Goal: Task Accomplishment & Management: Use online tool/utility

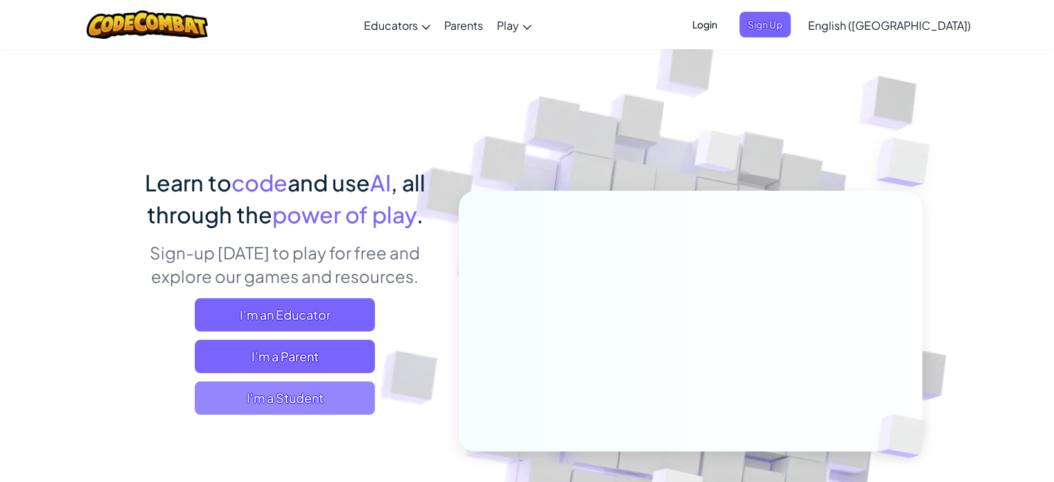
click at [233, 412] on span "I'm a Student" at bounding box center [285, 397] width 180 height 33
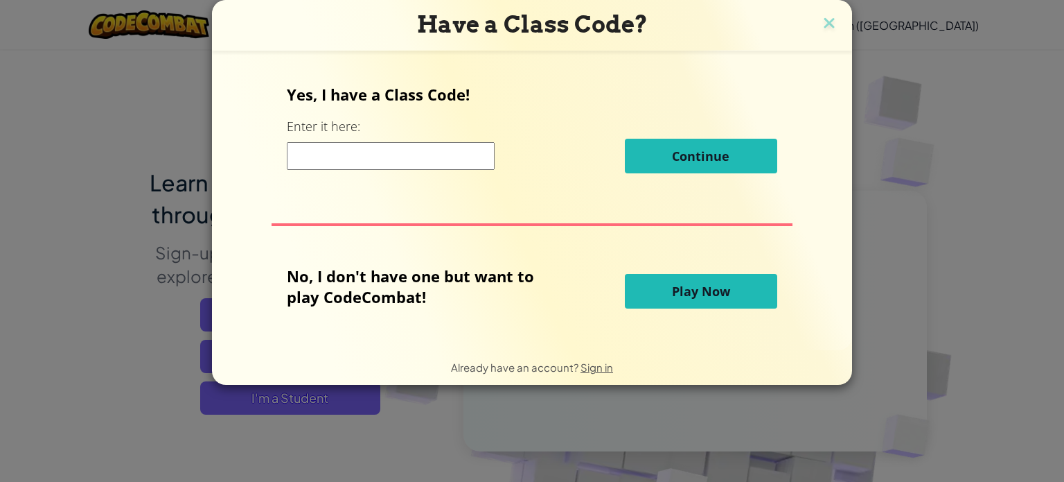
click at [656, 284] on button "Play Now" at bounding box center [701, 291] width 152 height 35
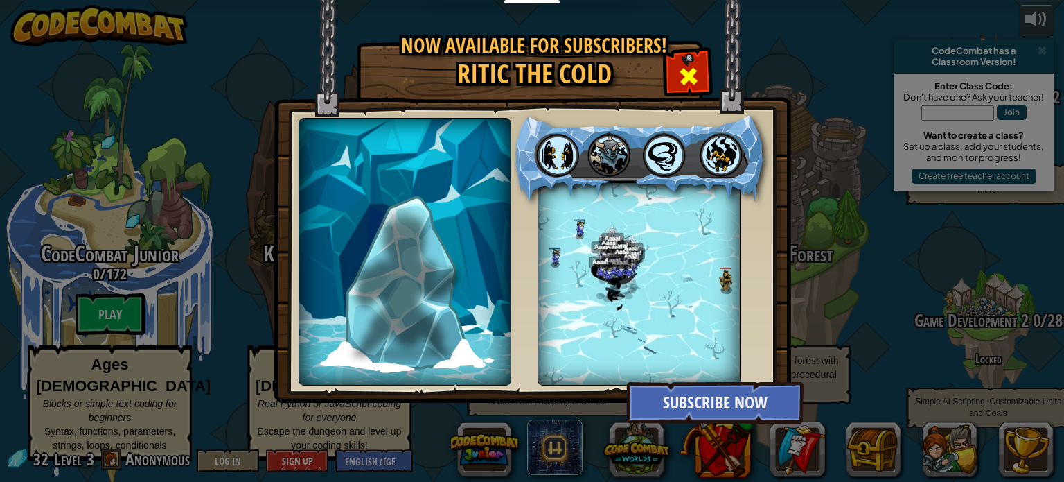
click at [691, 54] on div at bounding box center [688, 75] width 44 height 44
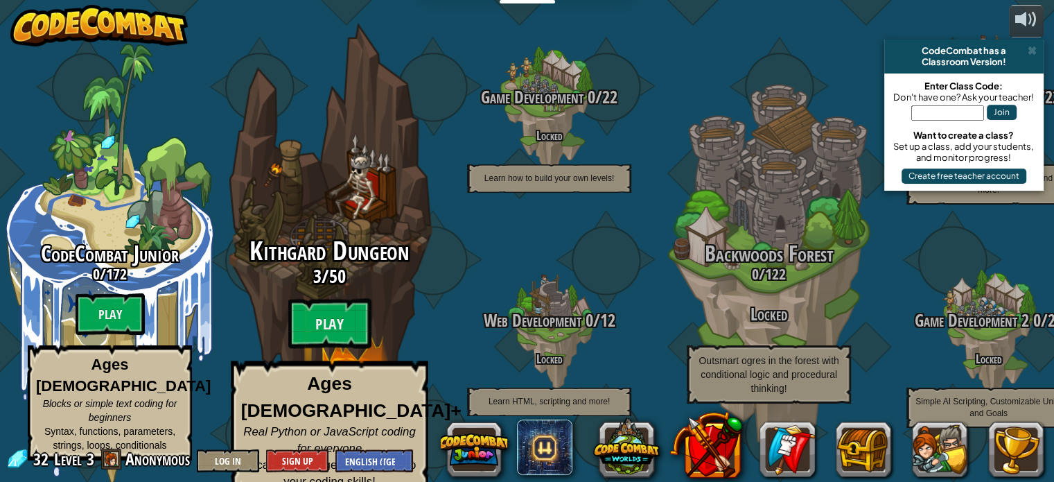
click at [344, 216] on div "Kithgard Dungeon 3 / 50 Play Ages [DEMOGRAPHIC_DATA]+ Real Python or JavaScript…" at bounding box center [328, 263] width 263 height 527
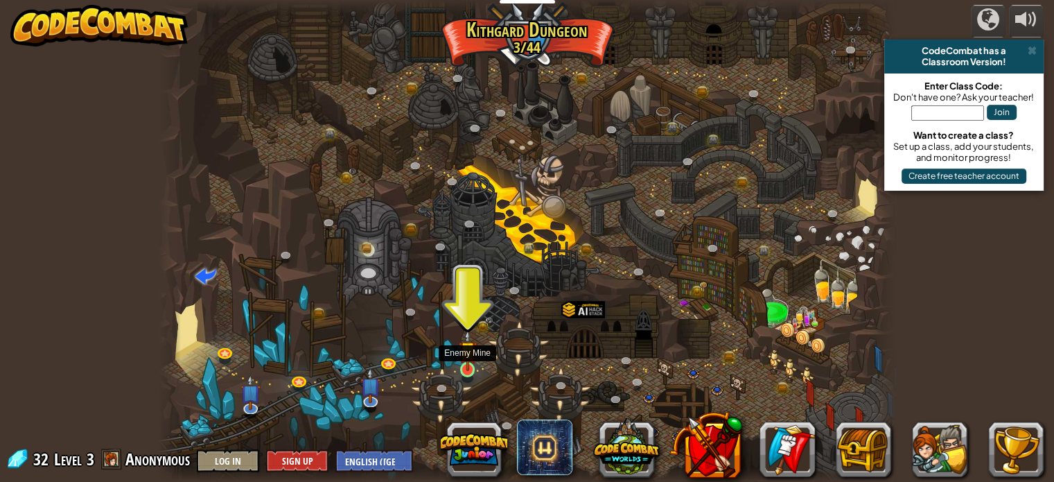
click at [467, 362] on img at bounding box center [468, 350] width 18 height 42
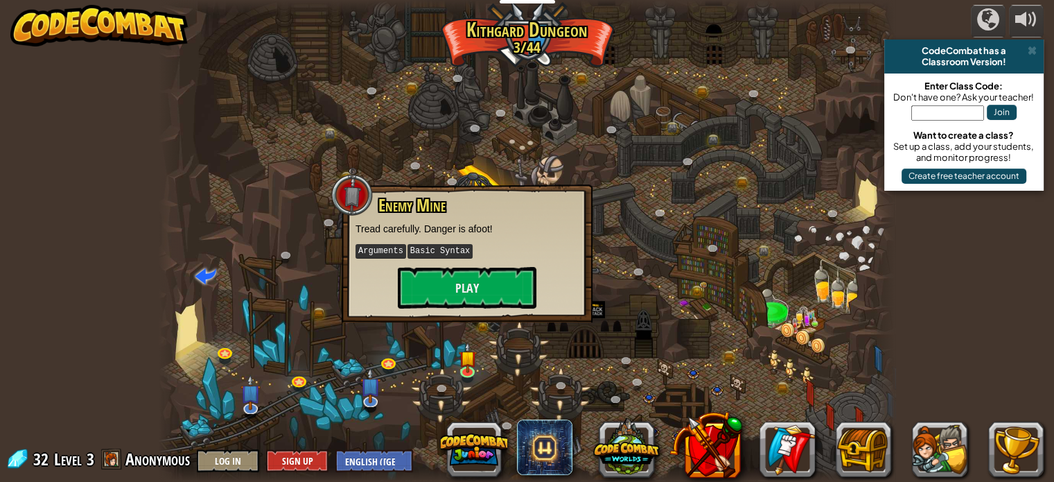
click at [505, 264] on div "Enemy Mine Tread carefully. Danger is afoot! Arguments Basic Syntax Play" at bounding box center [466, 252] width 223 height 112
click at [507, 275] on button "Play" at bounding box center [467, 288] width 139 height 42
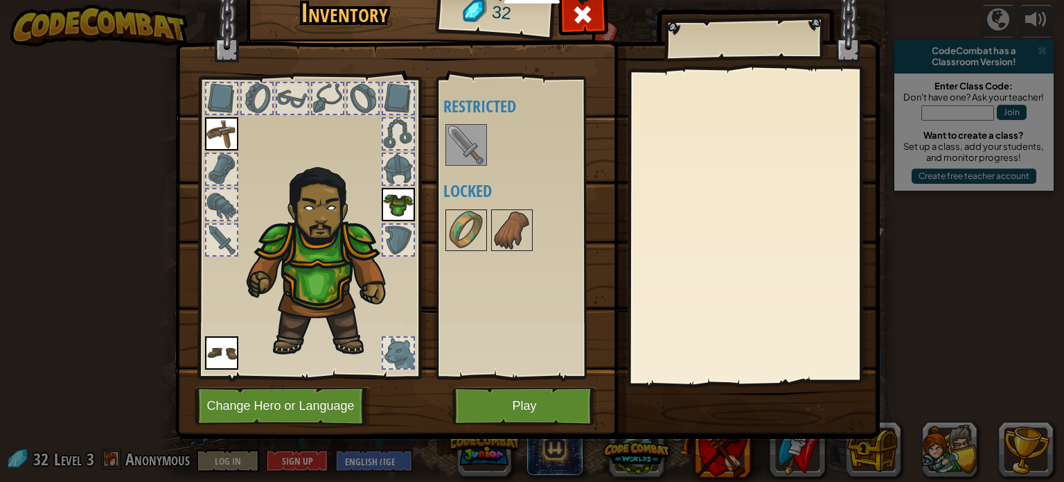
click at [462, 145] on img at bounding box center [466, 144] width 39 height 39
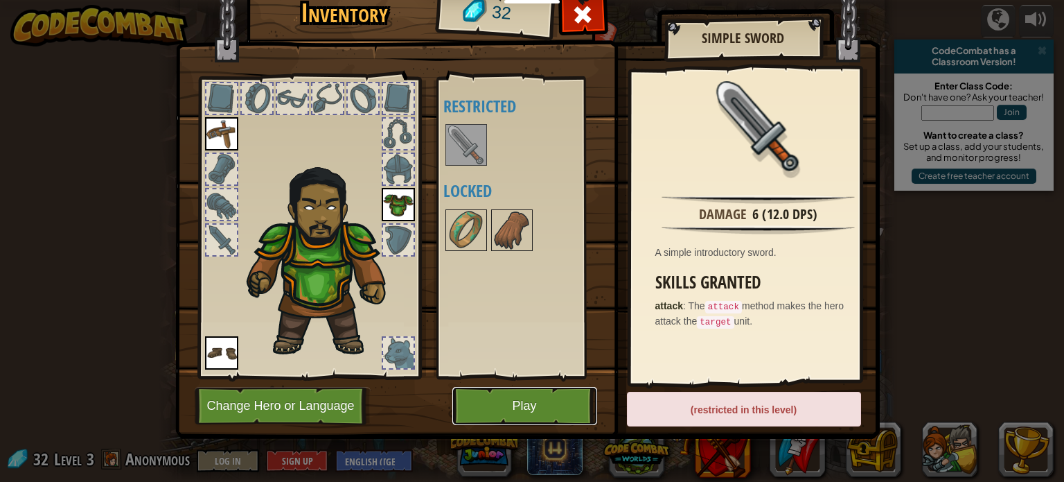
click at [569, 443] on div "Inventory 32 Available Equip Equip Equip (double-click to equip) Restricted Loc…" at bounding box center [532, 249] width 705 height 457
click at [569, 407] on button "Play" at bounding box center [524, 406] width 145 height 38
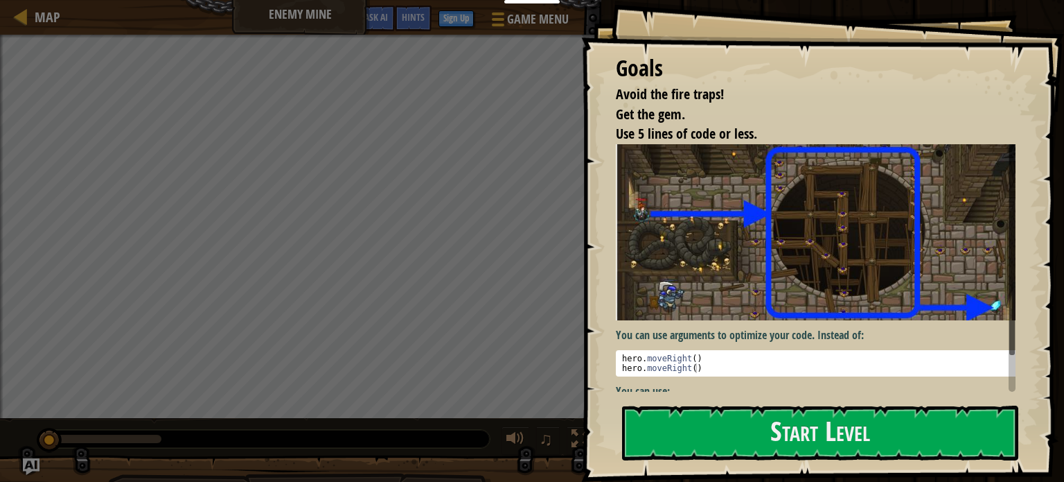
click at [734, 276] on img at bounding box center [821, 232] width 410 height 176
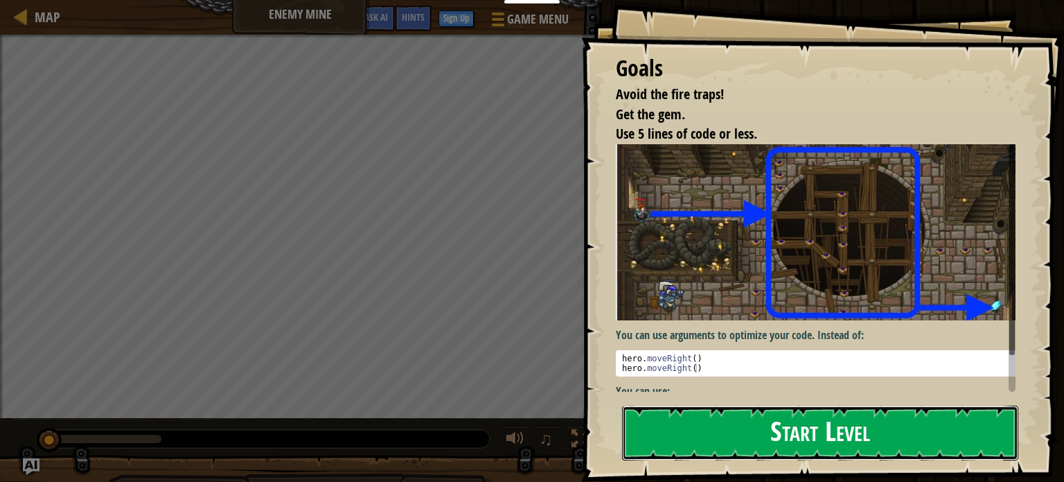
click at [738, 432] on button "Start Level" at bounding box center [820, 432] width 396 height 55
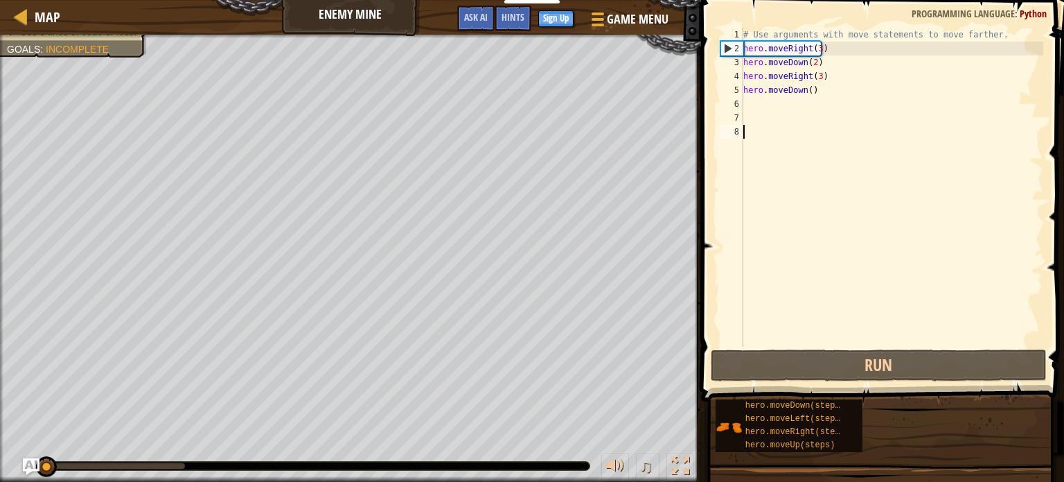
click at [748, 103] on div "# Use arguments with move statements to move farther. hero . moveRight ( 3 ) he…" at bounding box center [892, 201] width 303 height 346
type textarea "h"
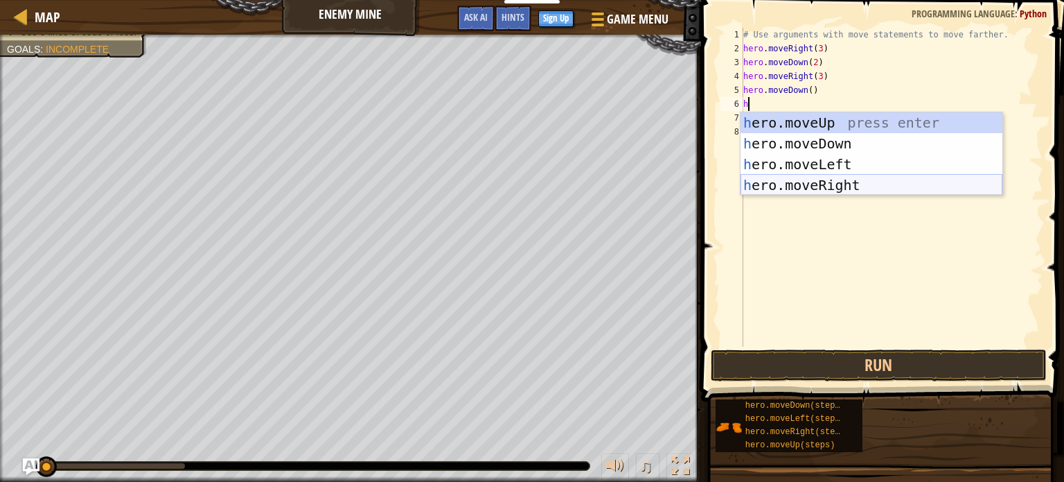
click at [845, 183] on div "h ero.moveUp press enter h ero.moveDown press enter h ero.moveLeft press enter …" at bounding box center [872, 174] width 262 height 125
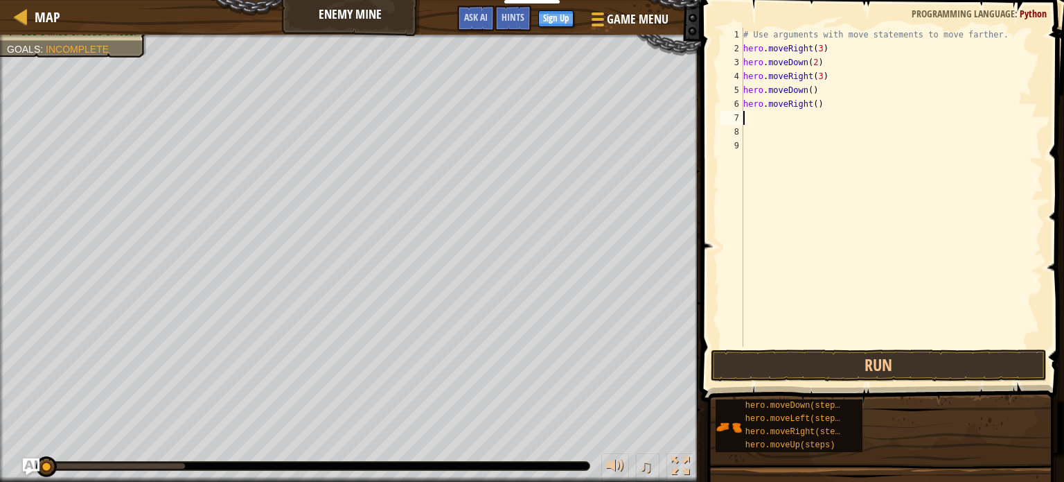
click at [815, 105] on div "# Use arguments with move statements to move farther. hero . moveRight ( 3 ) he…" at bounding box center [892, 201] width 303 height 346
type textarea "hero.moveRight(5)"
click at [746, 120] on div "# Use arguments with move statements to move farther. hero . moveRight ( 3 ) he…" at bounding box center [892, 201] width 303 height 346
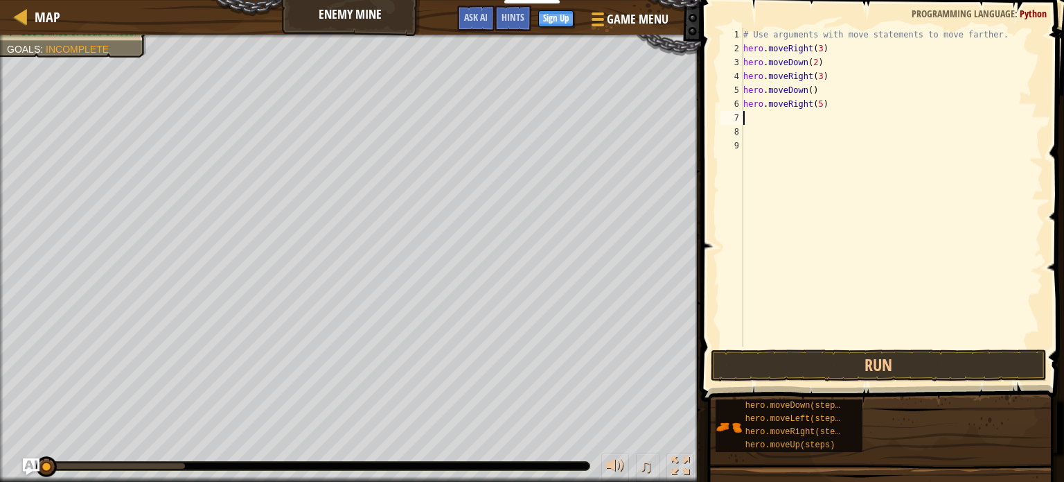
type textarea "h"
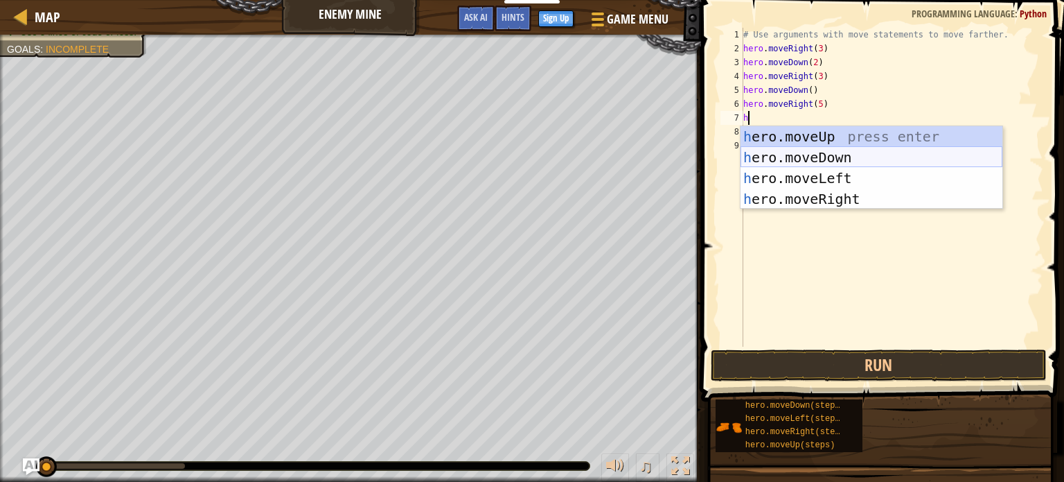
click at [833, 157] on div "h ero.moveUp press enter h ero.moveDown press enter h ero.moveLeft press enter …" at bounding box center [872, 188] width 262 height 125
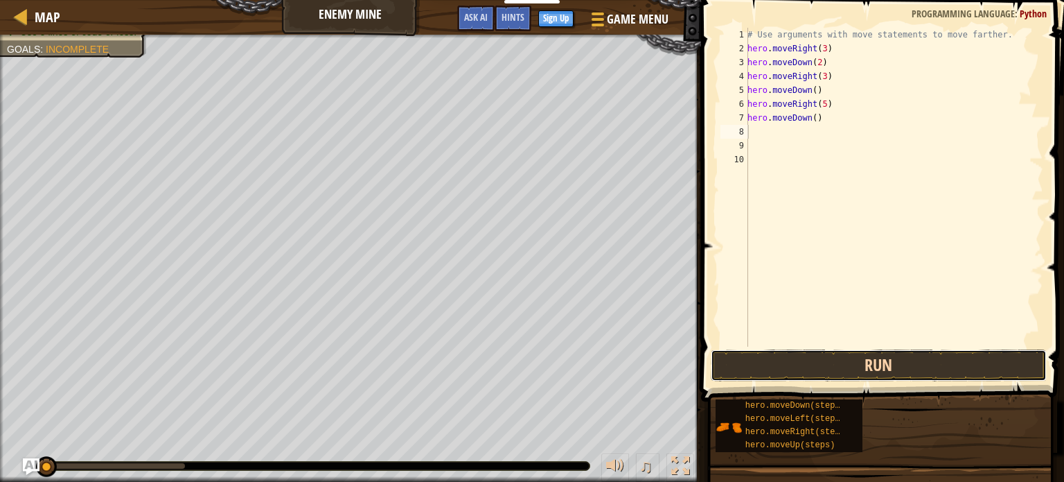
click at [805, 362] on button "Run" at bounding box center [879, 365] width 336 height 32
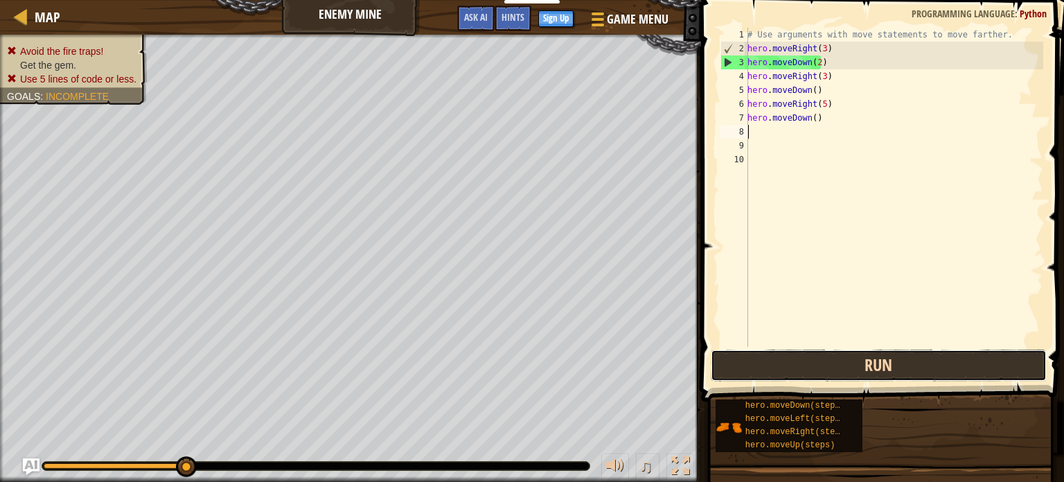
click at [944, 352] on button "Run" at bounding box center [879, 365] width 336 height 32
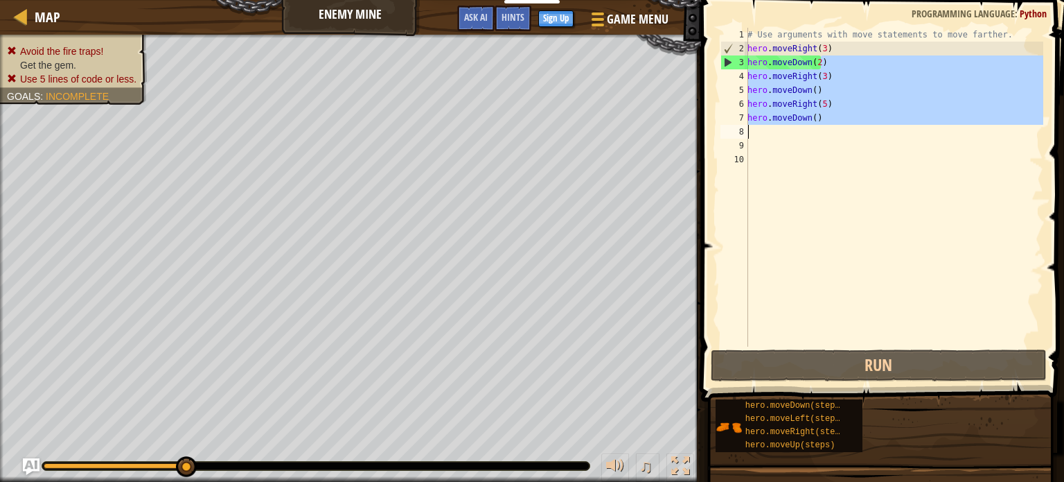
drag, startPoint x: 822, startPoint y: 64, endPoint x: 800, endPoint y: 132, distance: 72.1
click at [800, 132] on div "# Use arguments with move statements to move farther. hero . moveRight ( 3 ) he…" at bounding box center [894, 201] width 299 height 346
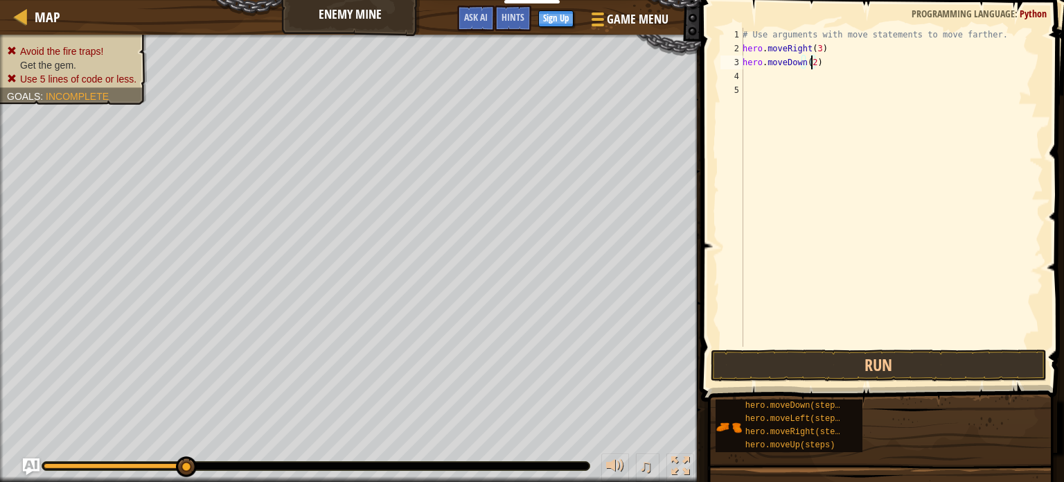
click at [810, 61] on div "# Use arguments with move statements to move farther. hero . moveRight ( 3 ) he…" at bounding box center [891, 201] width 303 height 346
click at [804, 61] on div "# Use arguments with move statements to move farther. hero . moveRight ( 3 ) he…" at bounding box center [891, 201] width 303 height 346
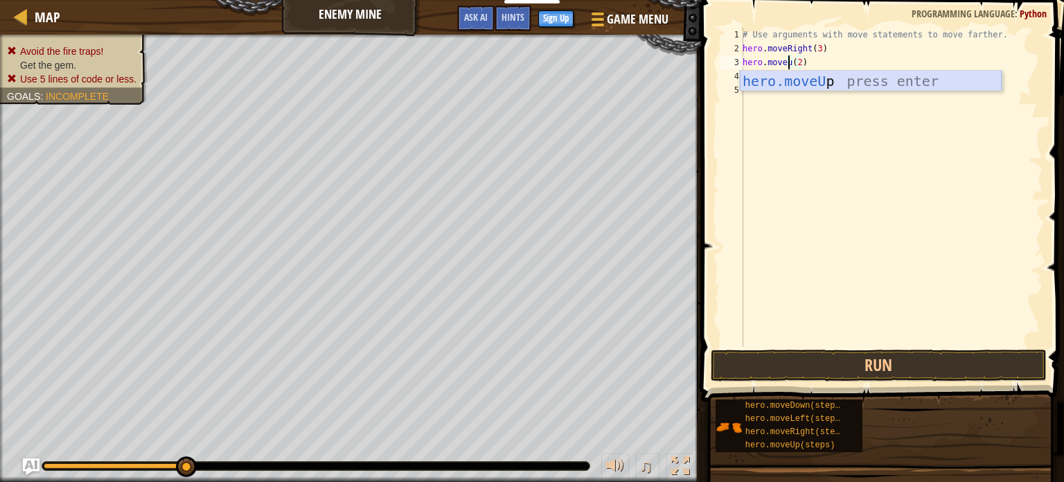
click at [810, 80] on div "hero.moveU p press enter" at bounding box center [871, 102] width 262 height 62
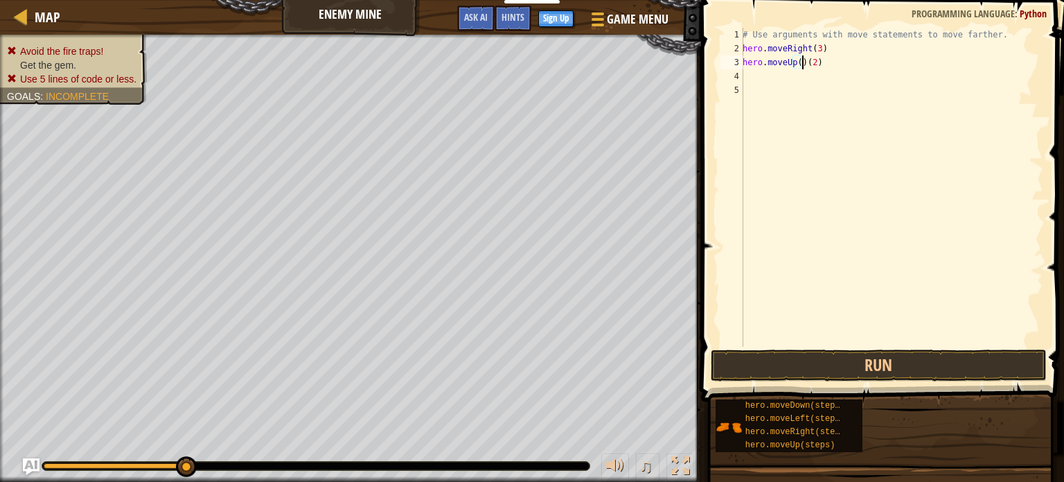
type textarea "hero.moveUp((2)"
click at [813, 80] on div "# Use arguments with move statements to move farther. hero . moveRight ( 3 ) he…" at bounding box center [891, 201] width 303 height 346
type textarea "hero.moveUp(2)"
click at [801, 63] on div "# Use arguments with move statements to move farther. hero . moveRight ( 3 ) he…" at bounding box center [891, 201] width 303 height 346
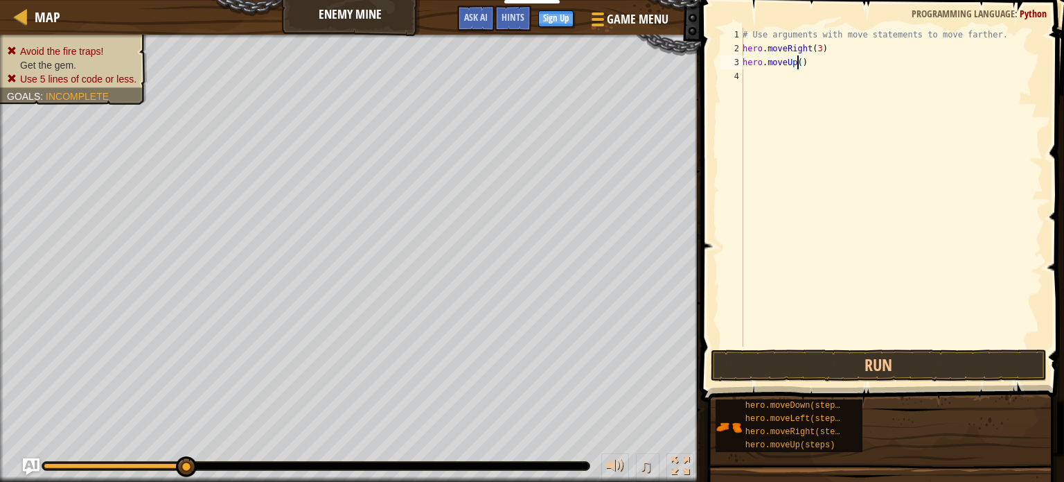
type textarea "hero.moveUp(4)"
type textarea "h"
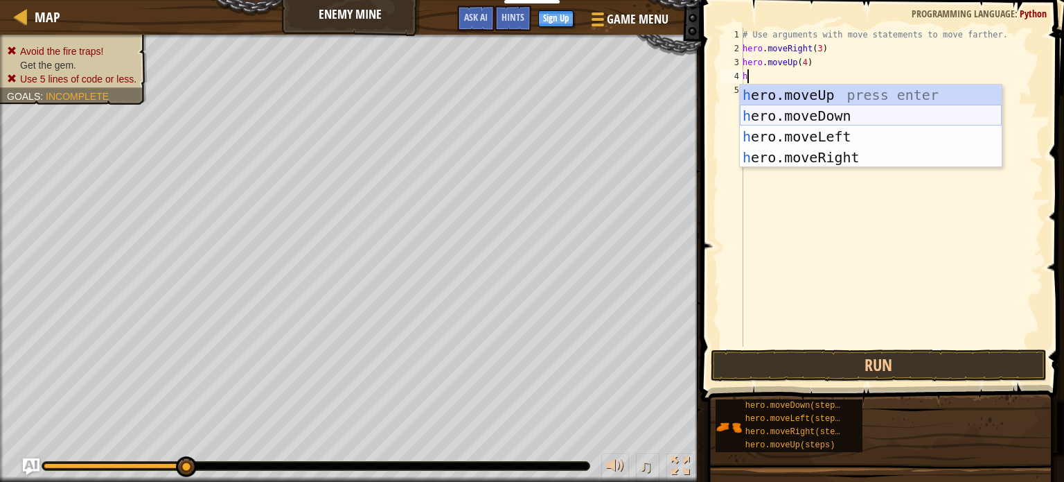
click at [851, 109] on div "h ero.moveUp press enter h ero.moveDown press enter h ero.moveLeft press enter …" at bounding box center [871, 147] width 262 height 125
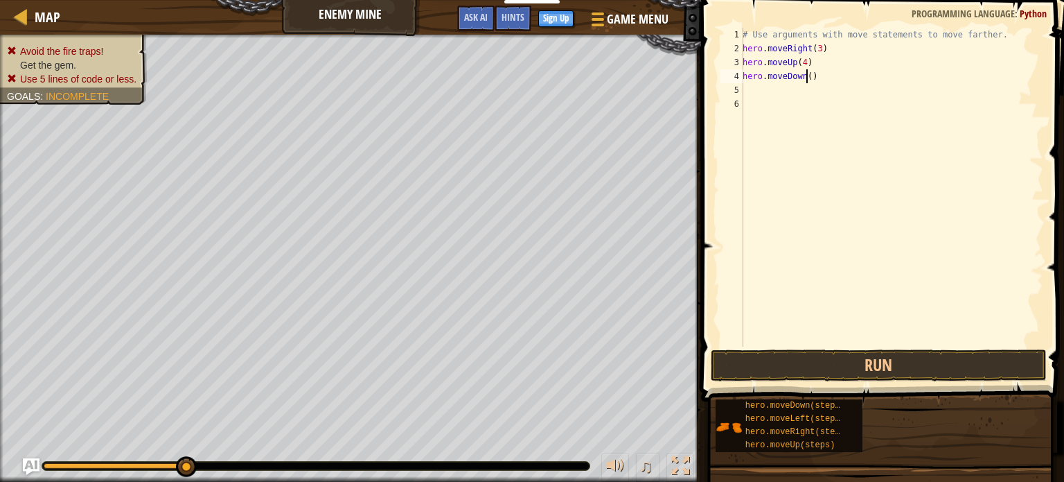
click at [806, 74] on div "# Use arguments with move statements to move farther. hero . moveRight ( 3 ) he…" at bounding box center [891, 201] width 303 height 346
type textarea "hero.moveDown(3)"
click at [744, 91] on div "# Use arguments with move statements to move farther. hero . moveRight ( 3 ) he…" at bounding box center [891, 201] width 303 height 346
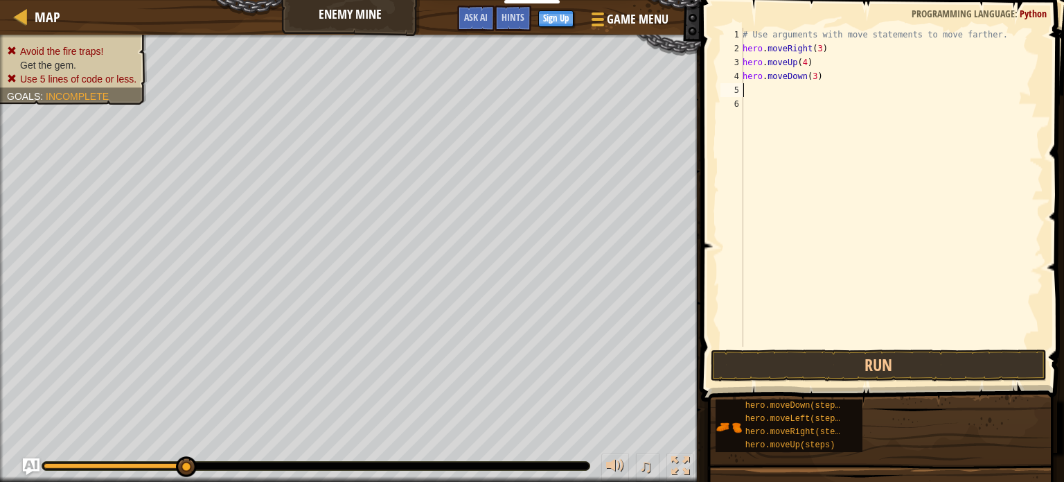
type textarea "h"
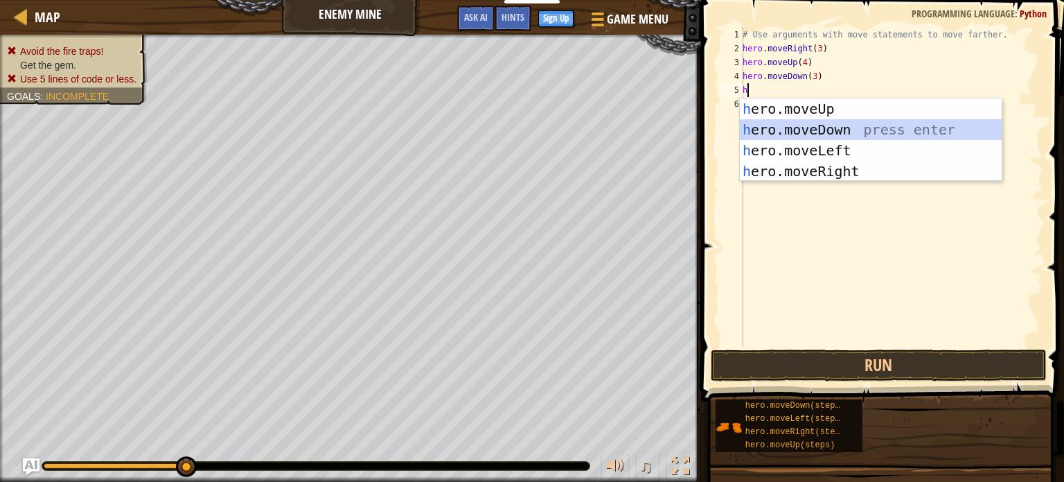
click at [793, 125] on div "h ero.moveUp press enter h ero.moveDown press enter h ero.moveLeft press enter …" at bounding box center [871, 160] width 262 height 125
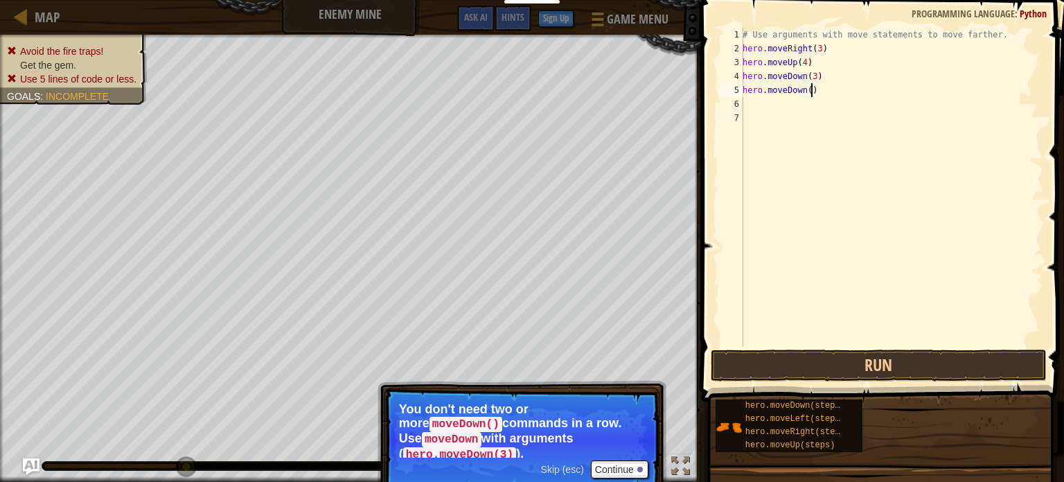
click at [816, 90] on div "# Use arguments with move statements to move farther. hero . moveRight ( 3 ) he…" at bounding box center [891, 201] width 303 height 346
click at [816, 89] on div "# Use arguments with move statements to move farther. hero . moveRight ( 3 ) he…" at bounding box center [891, 201] width 303 height 346
type textarea "h"
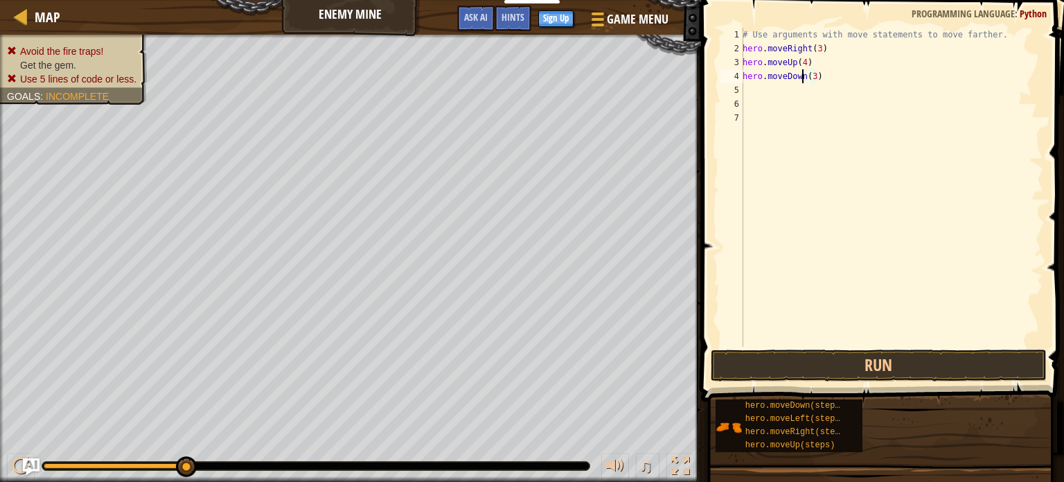
click at [802, 76] on div "# Use arguments with move statements to move farther. hero . moveRight ( 3 ) he…" at bounding box center [891, 201] width 303 height 346
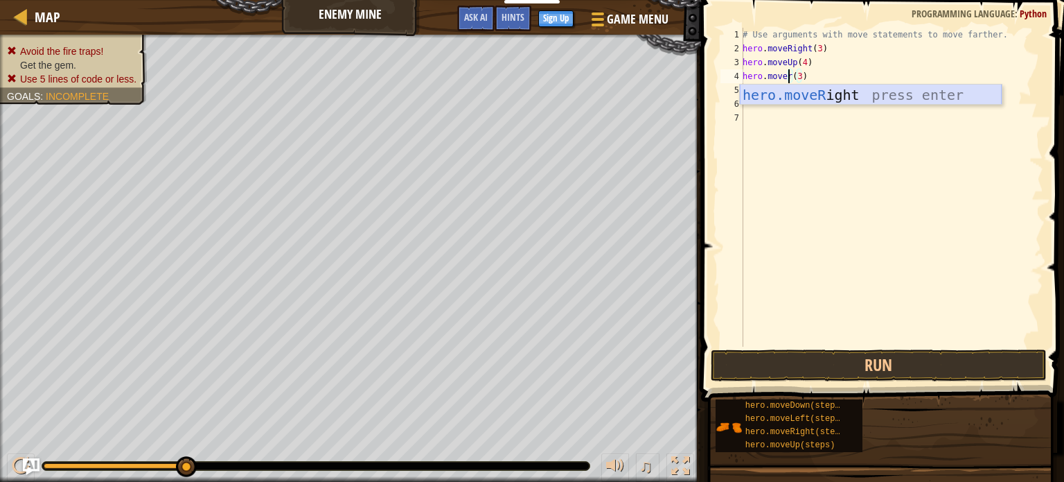
click at [827, 97] on div "hero.moveR ight press enter" at bounding box center [871, 116] width 262 height 62
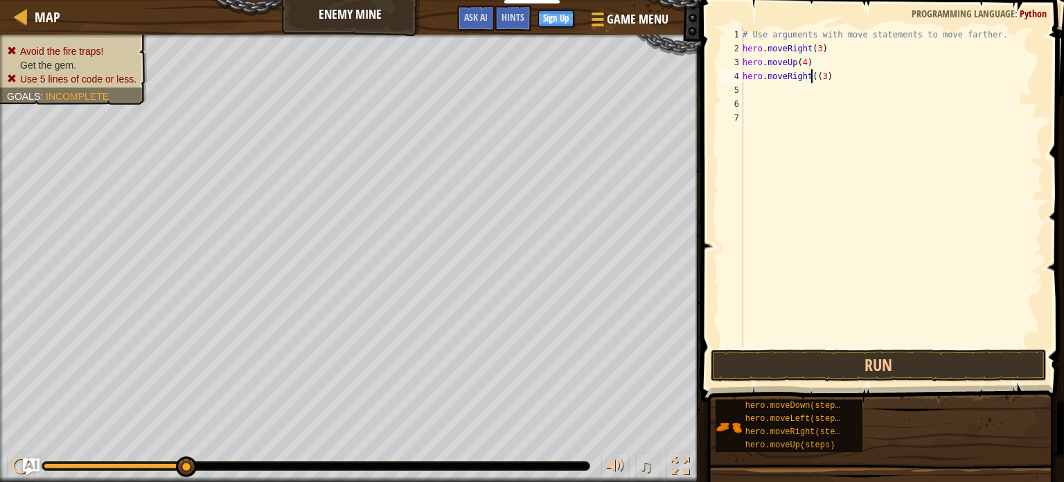
type textarea "hero.moveRight(3)"
click at [749, 85] on div "# Use arguments with move statements to move farther. hero . moveRight ( 3 ) he…" at bounding box center [891, 201] width 303 height 346
type textarea "h"
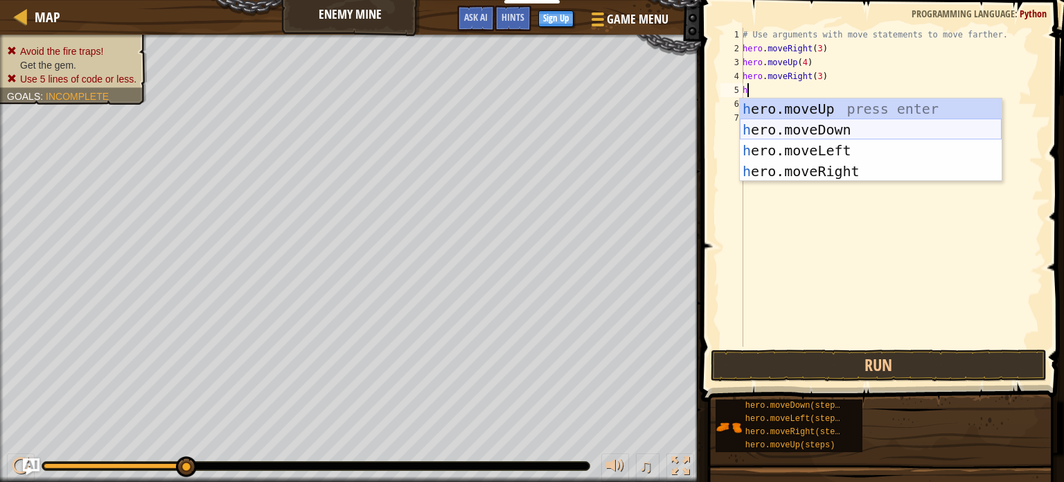
click at [777, 125] on div "h ero.moveUp press enter h ero.moveDown press enter h ero.moveLeft press enter …" at bounding box center [871, 160] width 262 height 125
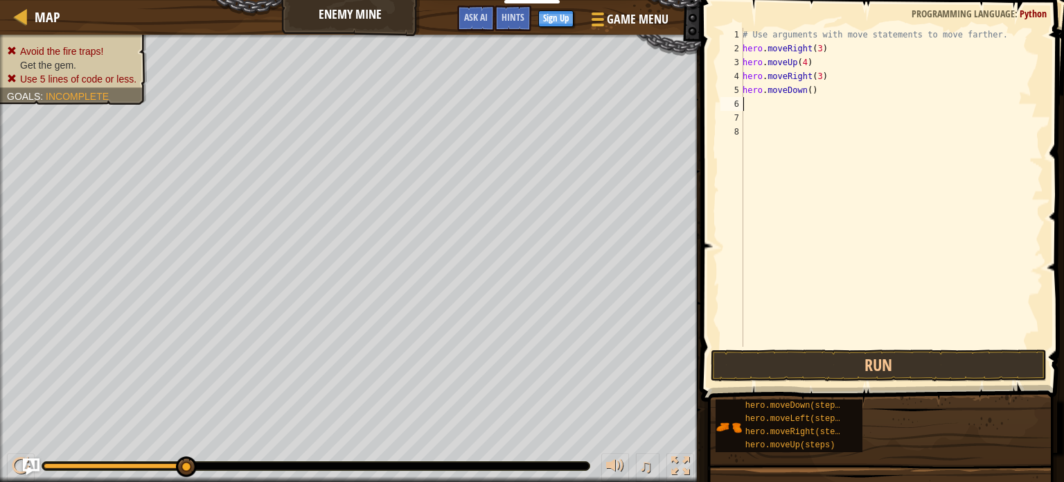
click at [809, 90] on div "# Use arguments with move statements to move farther. hero . moveRight ( 3 ) he…" at bounding box center [891, 201] width 303 height 346
click at [802, 63] on div "# Use arguments with move statements to move farther. hero . moveRight ( 3 ) he…" at bounding box center [891, 201] width 303 height 346
click at [813, 77] on div "# Use arguments with move statements to move farther. hero . moveRight ( 3 ) he…" at bounding box center [891, 201] width 303 height 346
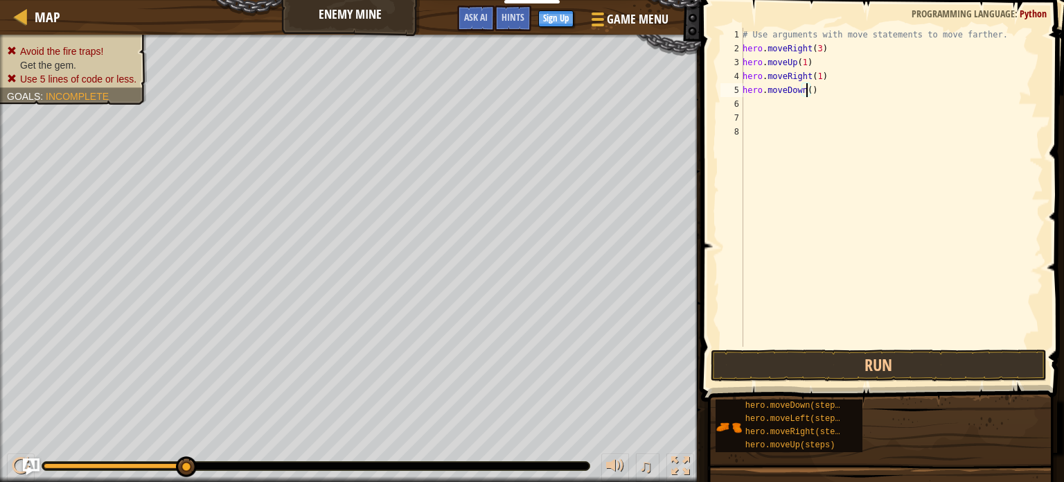
type textarea "hero.moveDown(3)"
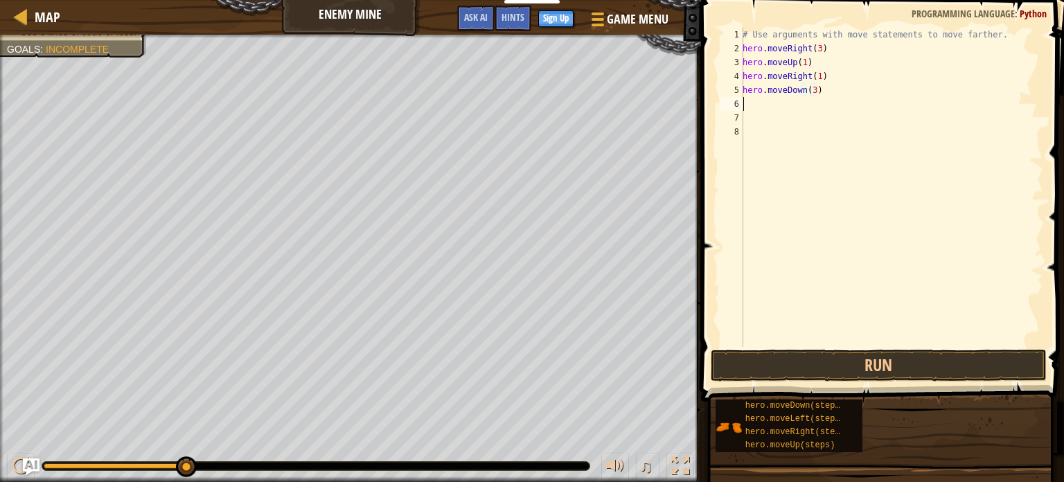
click at [748, 105] on div "# Use arguments with move statements to move farther. hero . moveRight ( 3 ) he…" at bounding box center [891, 201] width 303 height 346
type textarea "h"
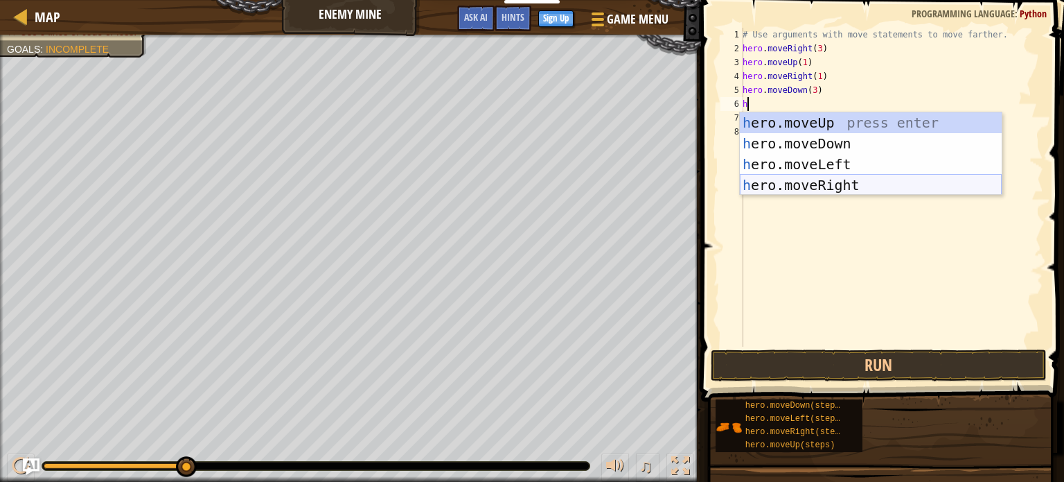
click at [795, 191] on div "h ero.moveUp press enter h ero.moveDown press enter h ero.moveLeft press enter …" at bounding box center [871, 174] width 262 height 125
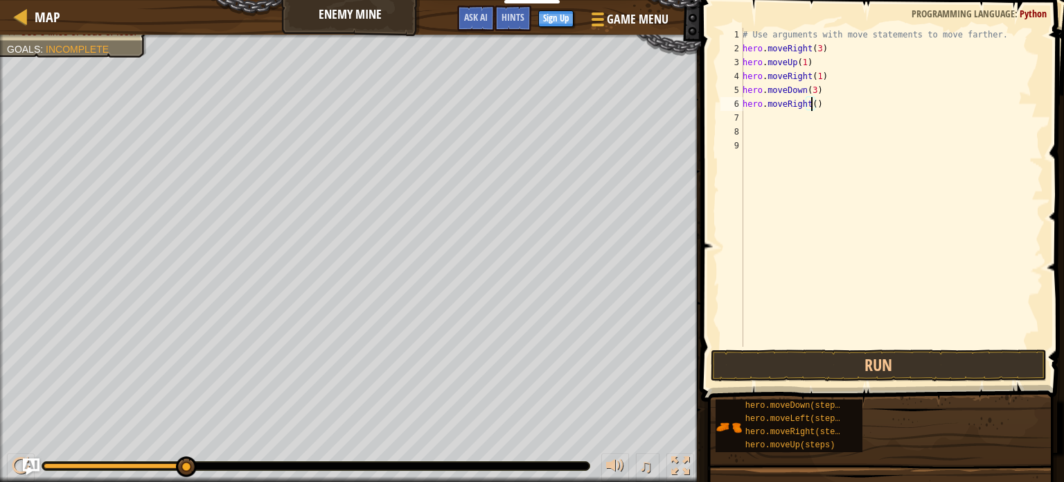
click at [812, 105] on div "# Use arguments with move statements to move farther. hero . moveRight ( 3 ) he…" at bounding box center [891, 201] width 303 height 346
type textarea "hero.moveRight(2)"
click at [915, 358] on button "Run" at bounding box center [879, 365] width 336 height 32
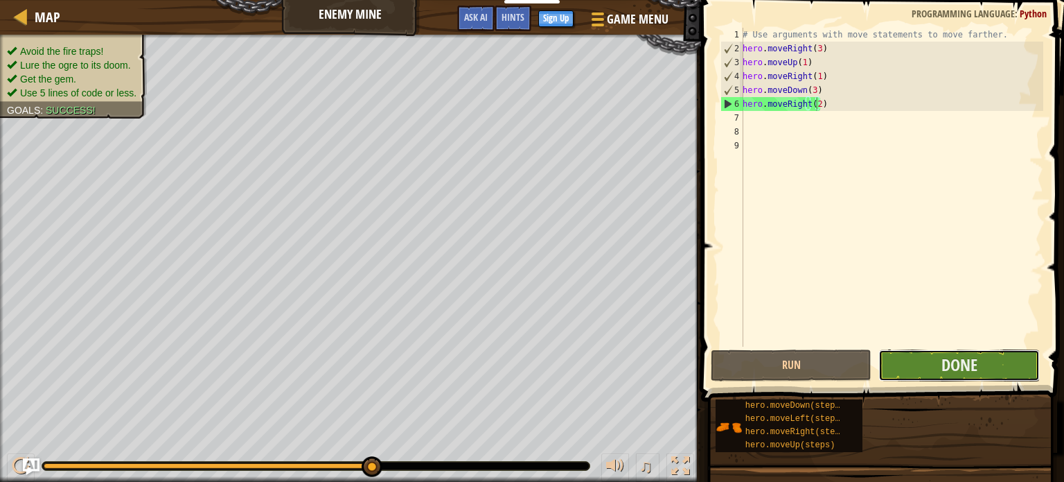
click at [926, 362] on button "Done" at bounding box center [958, 365] width 161 height 32
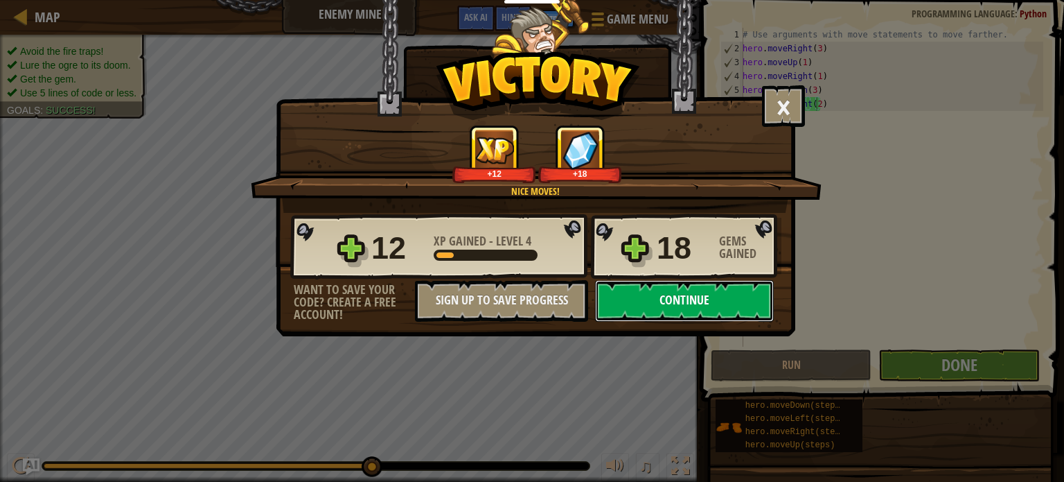
click at [687, 298] on button "Continue" at bounding box center [684, 301] width 179 height 42
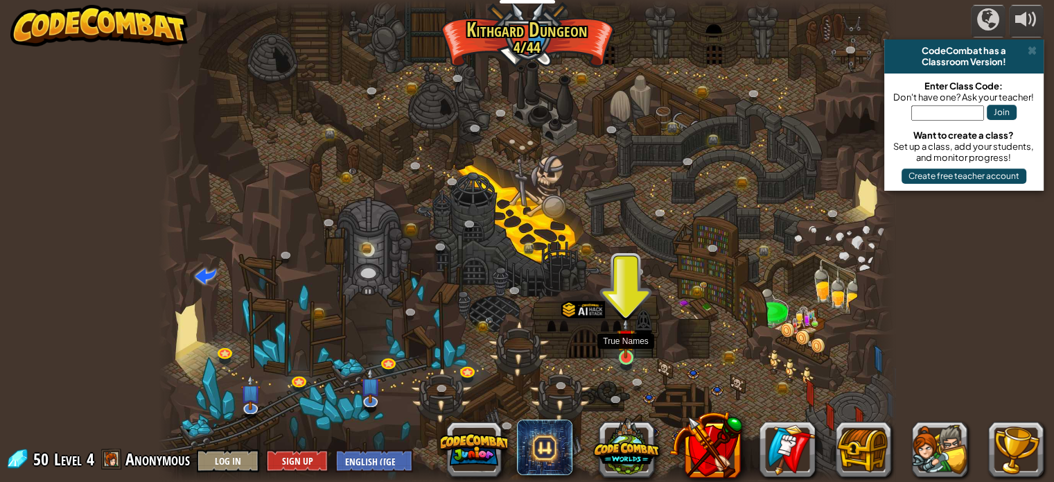
click at [621, 347] on img at bounding box center [626, 338] width 18 height 42
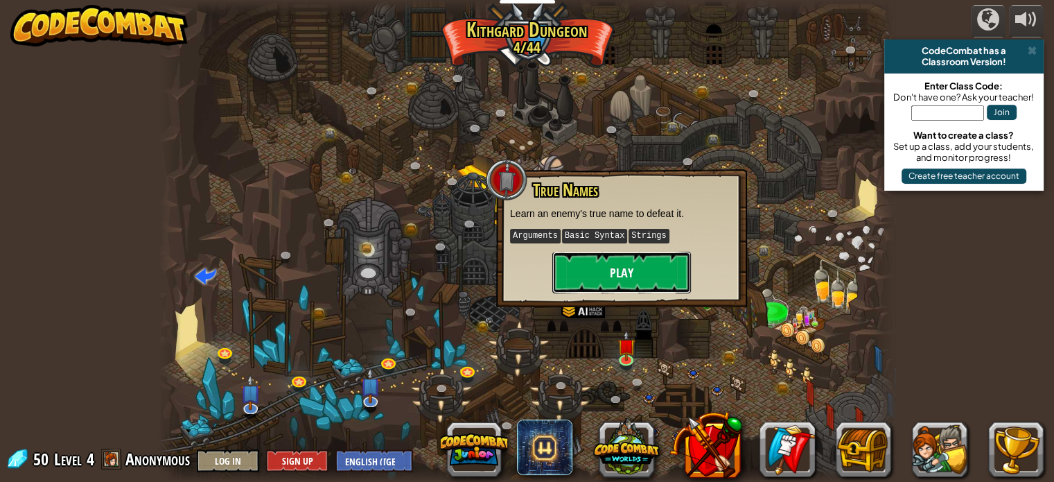
click at [603, 263] on button "Play" at bounding box center [621, 272] width 139 height 42
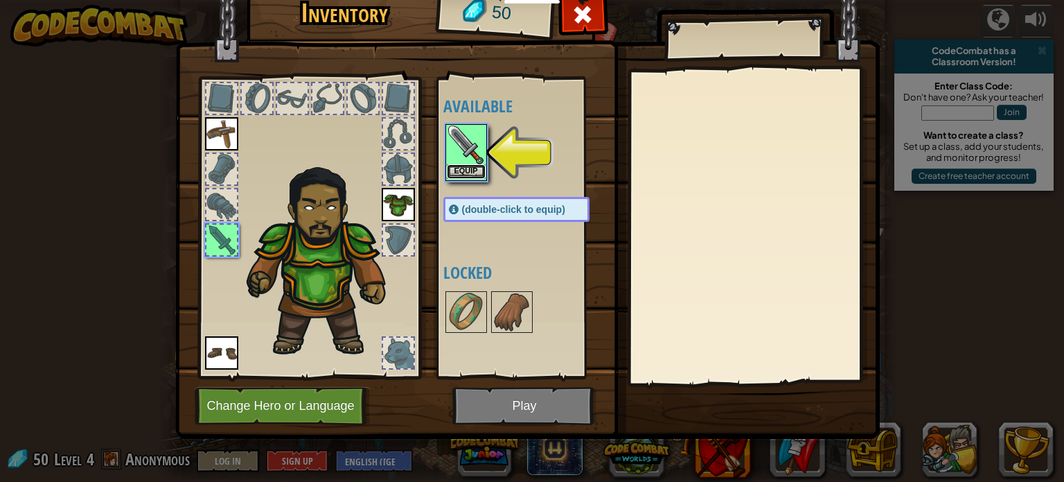
click at [466, 168] on button "Equip" at bounding box center [466, 171] width 39 height 15
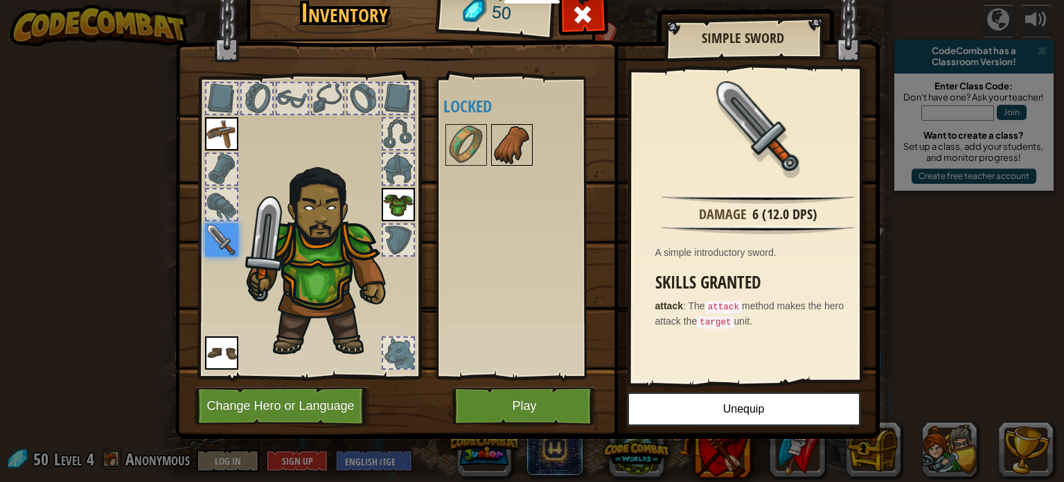
click at [510, 151] on img at bounding box center [512, 144] width 39 height 39
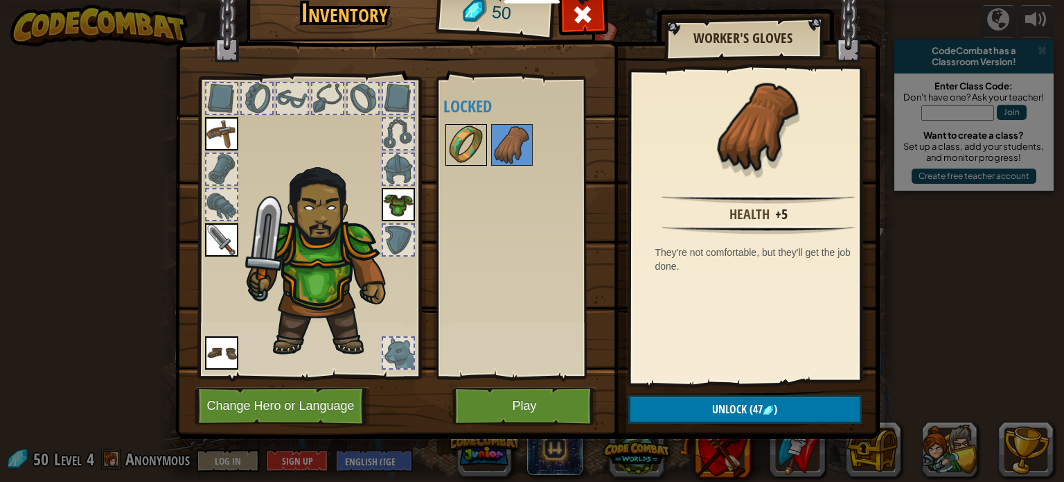
click at [464, 130] on img at bounding box center [466, 144] width 39 height 39
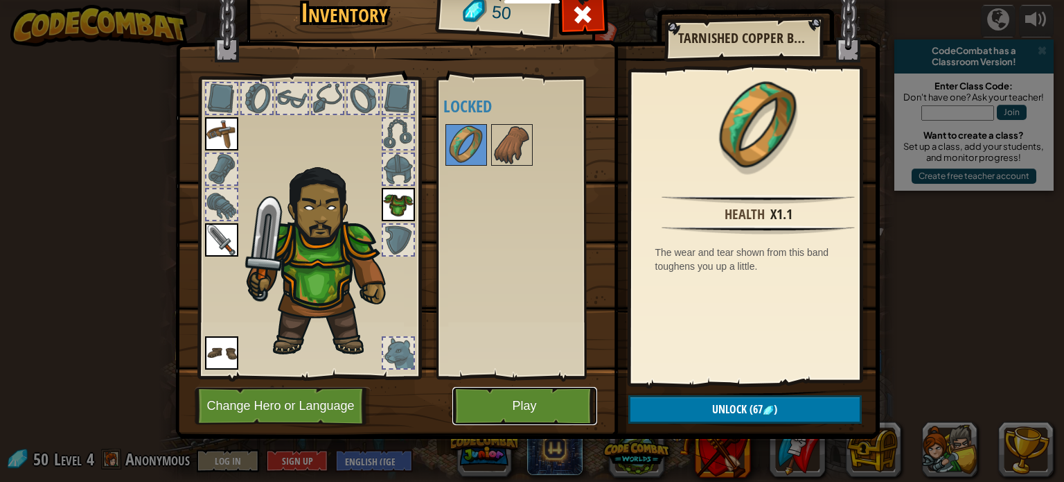
click at [573, 394] on button "Play" at bounding box center [524, 406] width 145 height 38
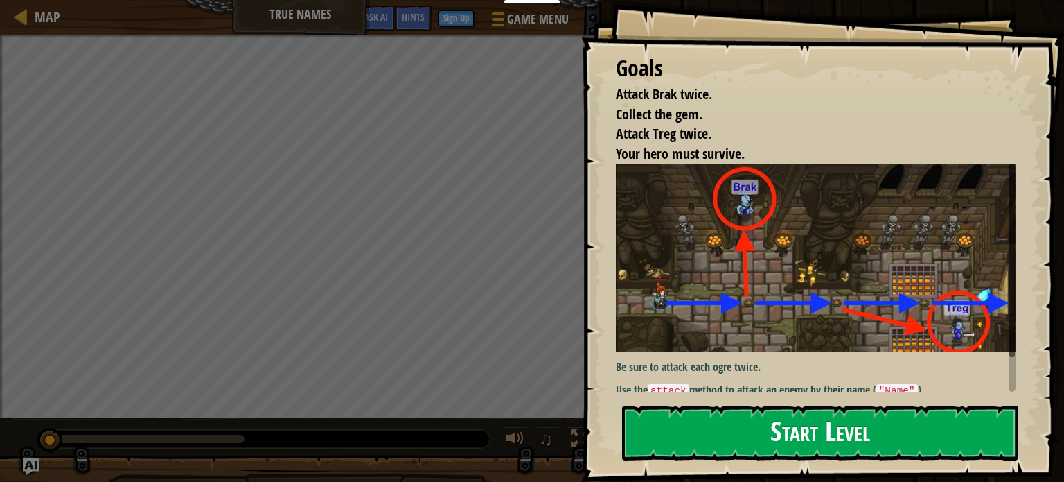
click at [818, 423] on button "Start Level" at bounding box center [820, 432] width 396 height 55
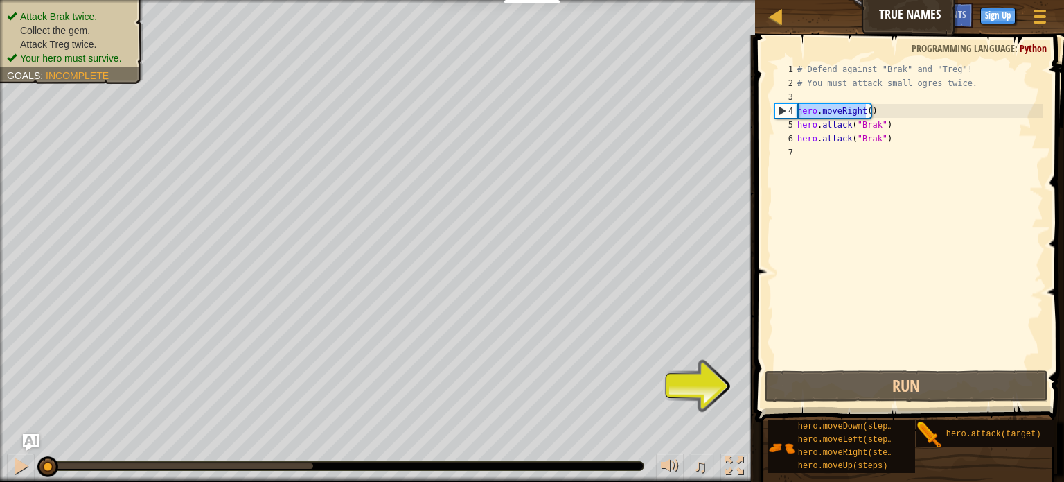
drag, startPoint x: 867, startPoint y: 111, endPoint x: 801, endPoint y: 114, distance: 66.6
click at [801, 114] on div "# Defend against "Brak" and "Treg"! # You must attack small ogres twice. hero .…" at bounding box center [919, 228] width 249 height 333
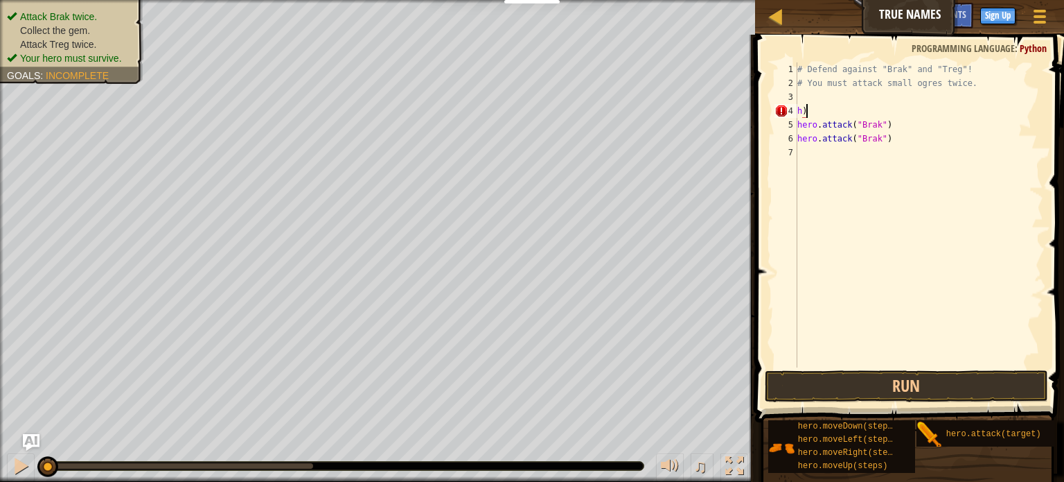
type textarea "h"
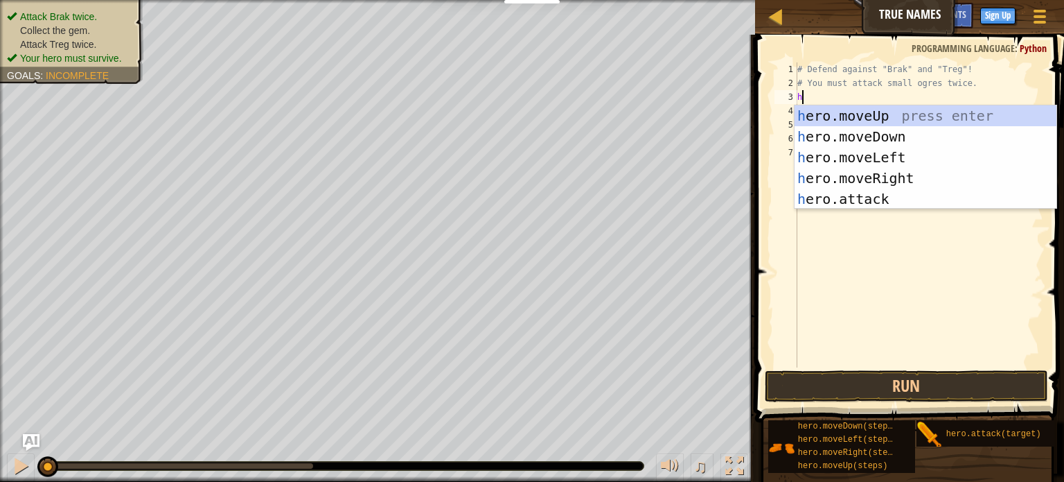
scroll to position [6, 0]
click at [842, 183] on div "h ero.moveUp press enter h ero.moveDown press enter h ero.moveLeft press enter …" at bounding box center [926, 177] width 262 height 145
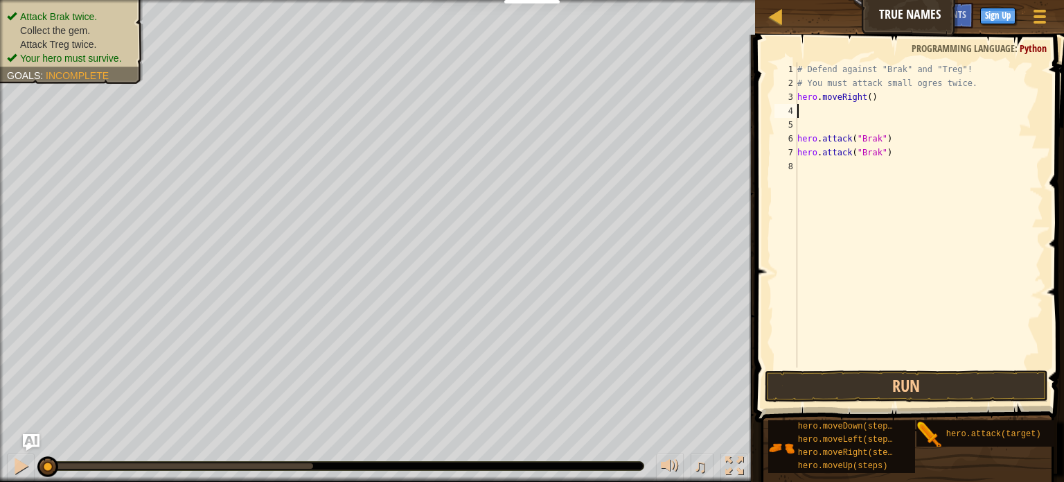
type textarea "h"
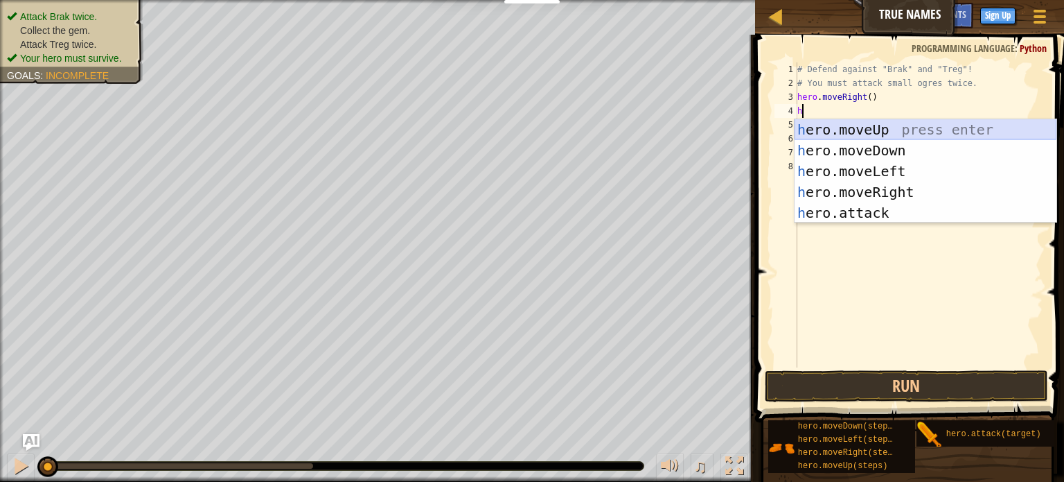
click at [863, 125] on div "h ero.moveUp press enter h ero.moveDown press enter h ero.moveLeft press enter …" at bounding box center [926, 191] width 262 height 145
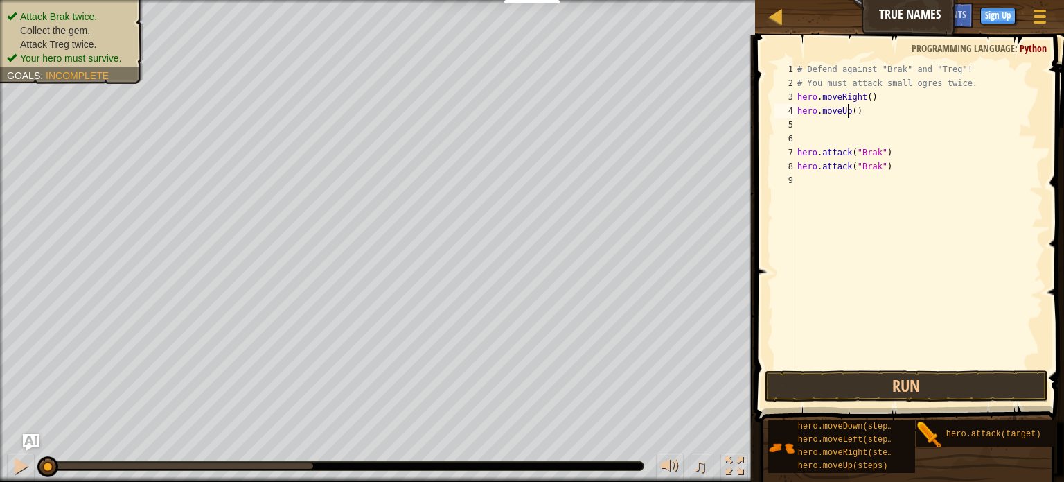
click at [850, 111] on div "# Defend against "Brak" and "Treg"! # You must attack small ogres twice. hero .…" at bounding box center [919, 228] width 249 height 333
click at [852, 107] on div "# Defend against "Brak" and "Treg"! # You must attack small ogres twice. hero .…" at bounding box center [919, 228] width 249 height 333
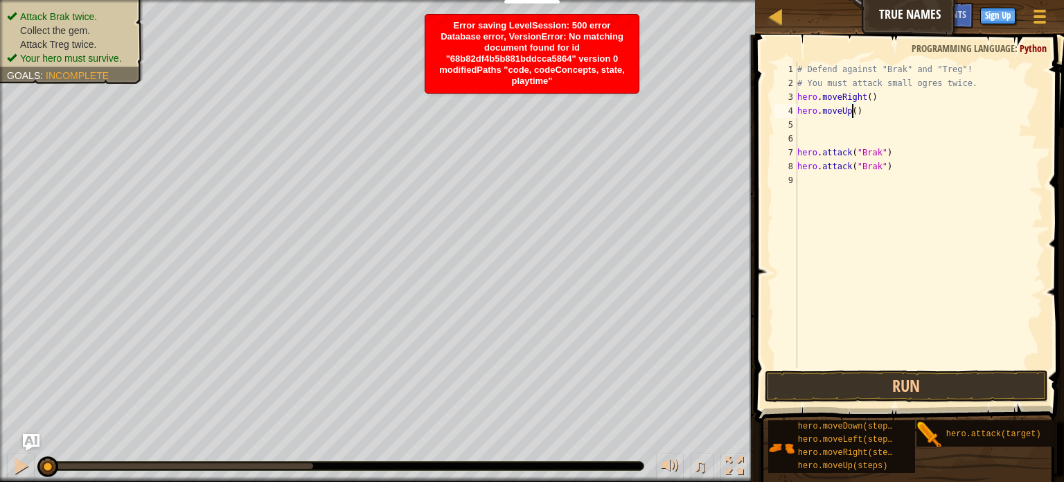
scroll to position [6, 4]
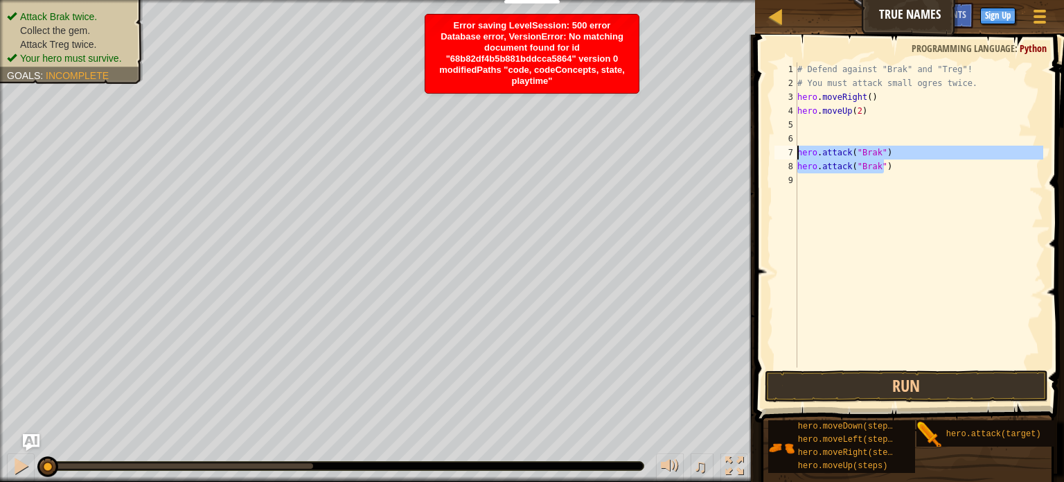
drag, startPoint x: 885, startPoint y: 166, endPoint x: 795, endPoint y: 152, distance: 90.4
click at [795, 152] on div "hero.moveUp(2) 1 2 3 4 5 6 7 8 9 # Defend against "Brak" and "Treg"! # You must…" at bounding box center [908, 214] width 272 height 305
type textarea "hero.attack("Brak") hero.attack("Brak")"
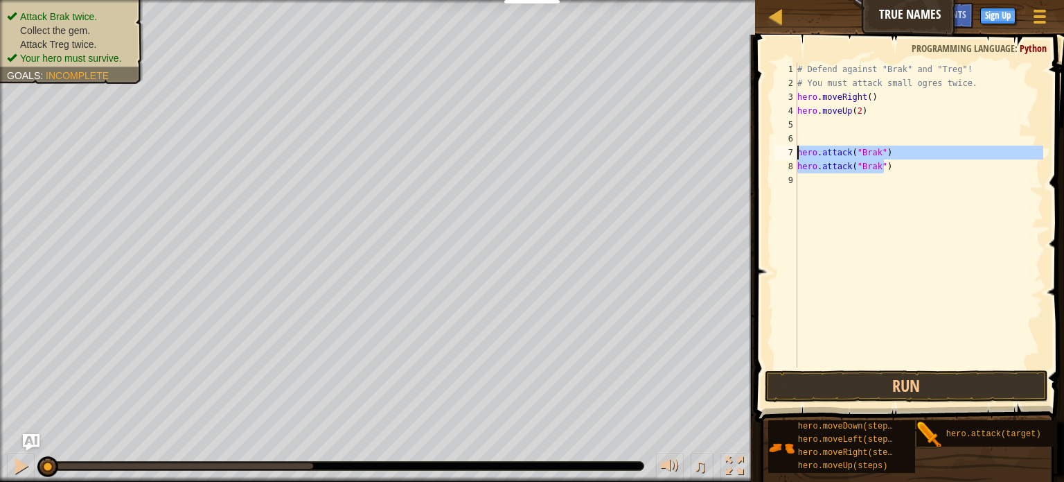
click at [842, 193] on div "# Defend against "Brak" and "Treg"! # You must attack small ogres twice. hero .…" at bounding box center [919, 228] width 249 height 333
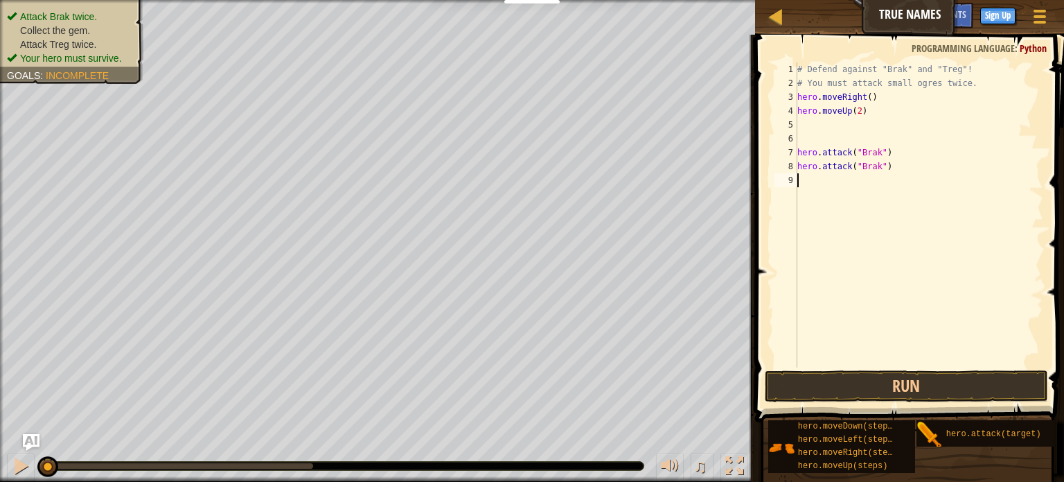
scroll to position [6, 0]
click at [813, 389] on button "Run" at bounding box center [906, 386] width 283 height 32
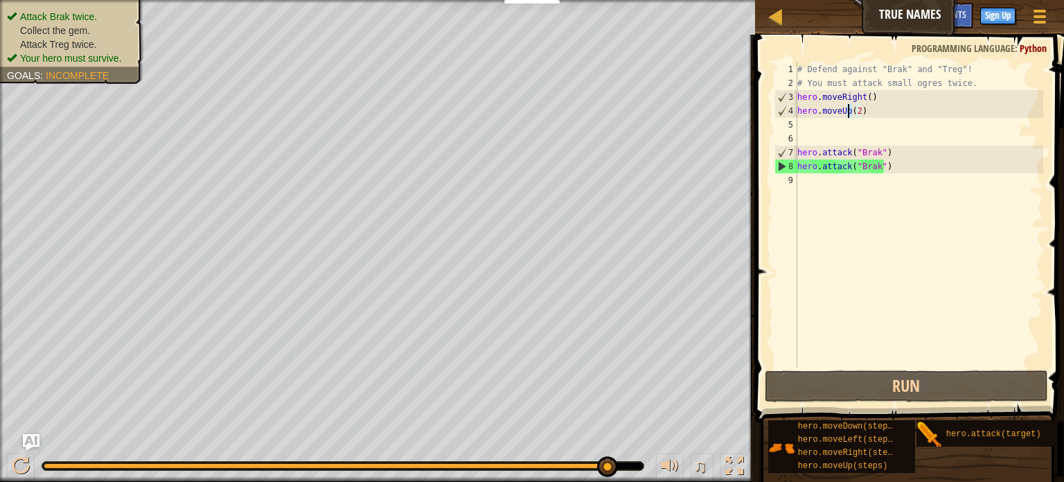
click at [859, 109] on div "# Defend against "Brak" and "Treg"! # You must attack small ogres twice. hero .…" at bounding box center [919, 228] width 249 height 333
click at [867, 113] on div "# Defend against "Brak" and "Treg"! # You must attack small ogres twice. hero .…" at bounding box center [919, 228] width 249 height 333
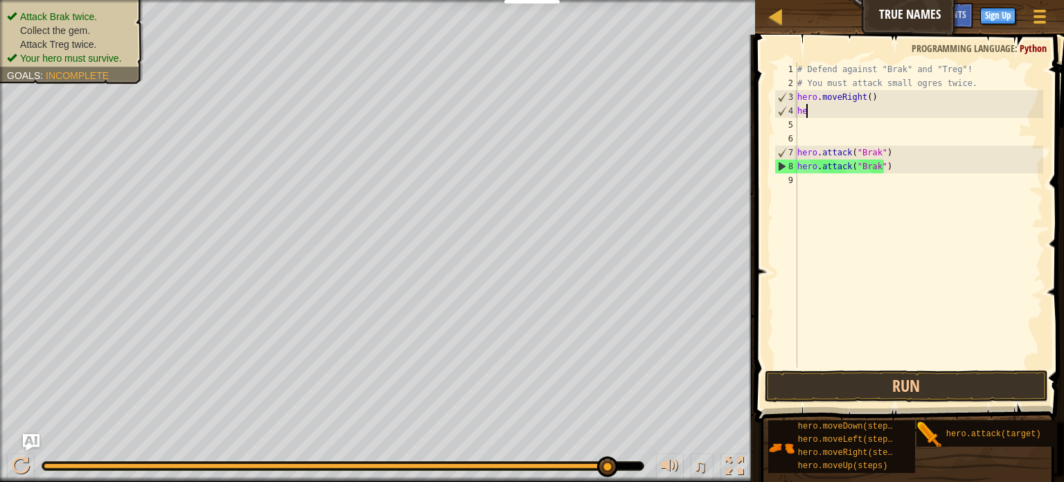
type textarea "h"
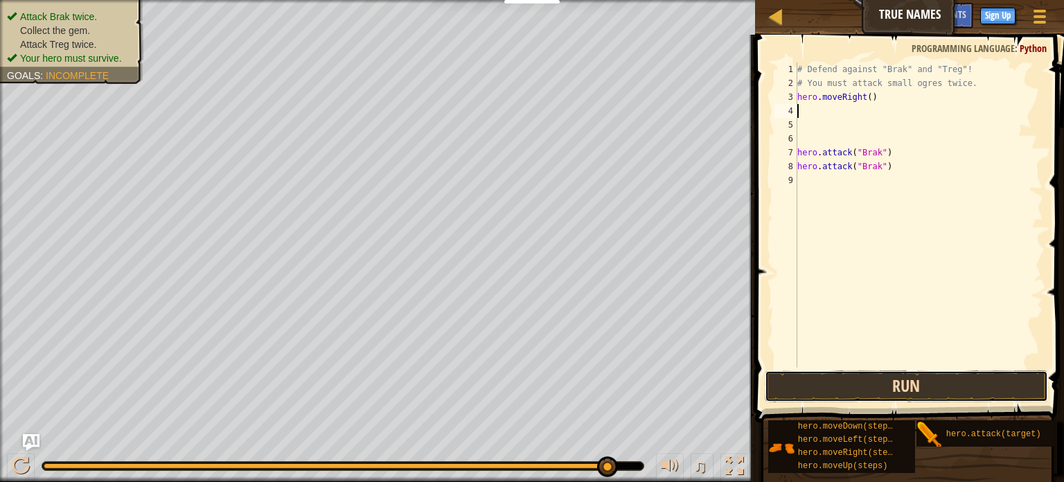
click at [831, 375] on button "Run" at bounding box center [906, 386] width 283 height 32
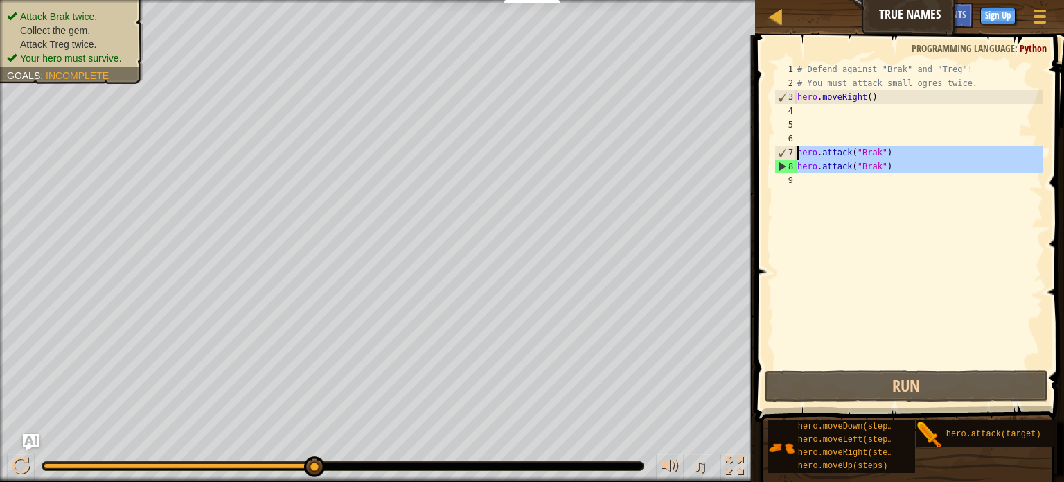
drag, startPoint x: 900, startPoint y: 174, endPoint x: 796, endPoint y: 150, distance: 106.6
click at [796, 150] on div "1 2 3 4 5 6 7 8 9 # Defend against "Brak" and "Treg"! # You must attack small o…" at bounding box center [908, 214] width 272 height 305
click at [796, 150] on div "7" at bounding box center [786, 152] width 22 height 14
type textarea "hero.attack("Brak")"
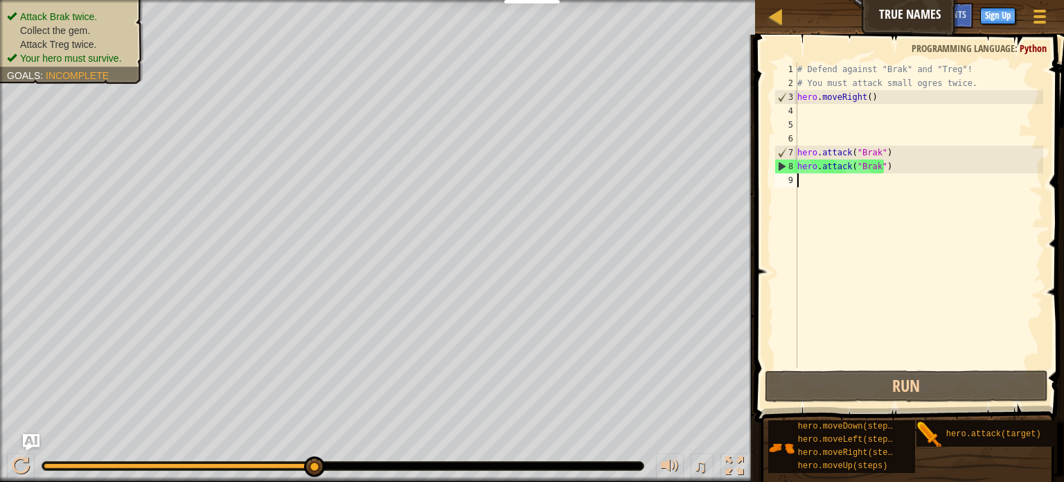
click at [818, 180] on div "# Defend against "Brak" and "Treg"! # You must attack small ogres twice. hero .…" at bounding box center [919, 228] width 249 height 333
click at [804, 121] on div "# Defend against "Brak" and "Treg"! # You must attack small ogres twice. hero .…" at bounding box center [919, 228] width 249 height 333
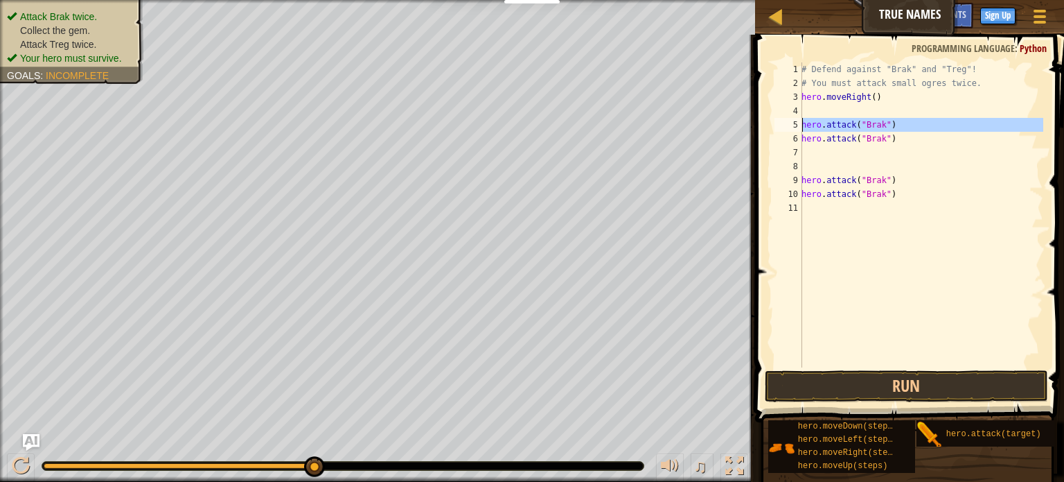
click at [801, 124] on div "5" at bounding box center [789, 125] width 28 height 14
type textarea "hero.attack("Brak")"
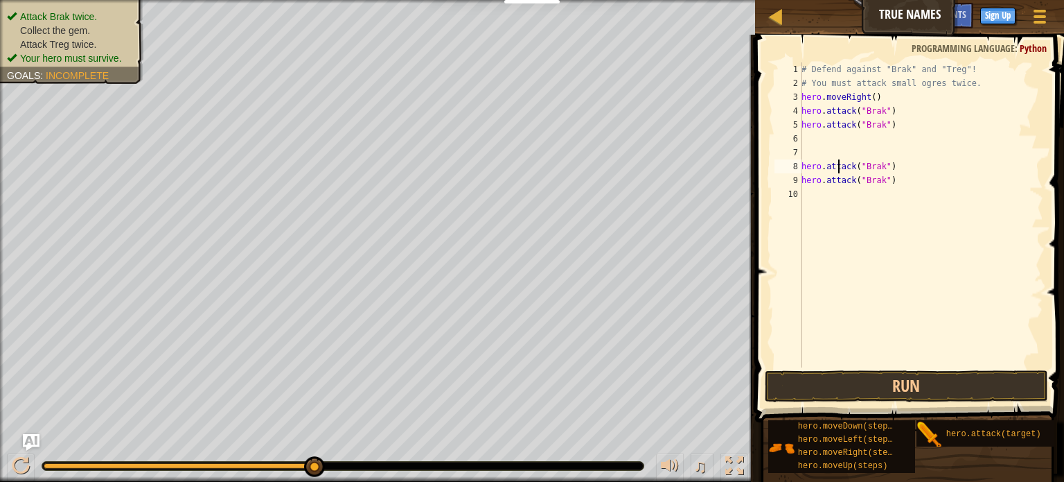
click at [878, 167] on div "# Defend against "Brak" and "Treg"! # You must attack small ogres twice. hero .…" at bounding box center [921, 228] width 245 height 333
click at [876, 175] on div "# Defend against "Brak" and "Treg"! # You must attack small ogres twice. hero .…" at bounding box center [921, 228] width 245 height 333
click at [881, 179] on div "# Defend against "Brak" and "Treg"! # You must attack small ogres twice. hero .…" at bounding box center [921, 228] width 245 height 333
click at [866, 179] on div "# Defend against "Brak" and "Treg"! # You must attack small ogres twice. hero .…" at bounding box center [921, 228] width 245 height 333
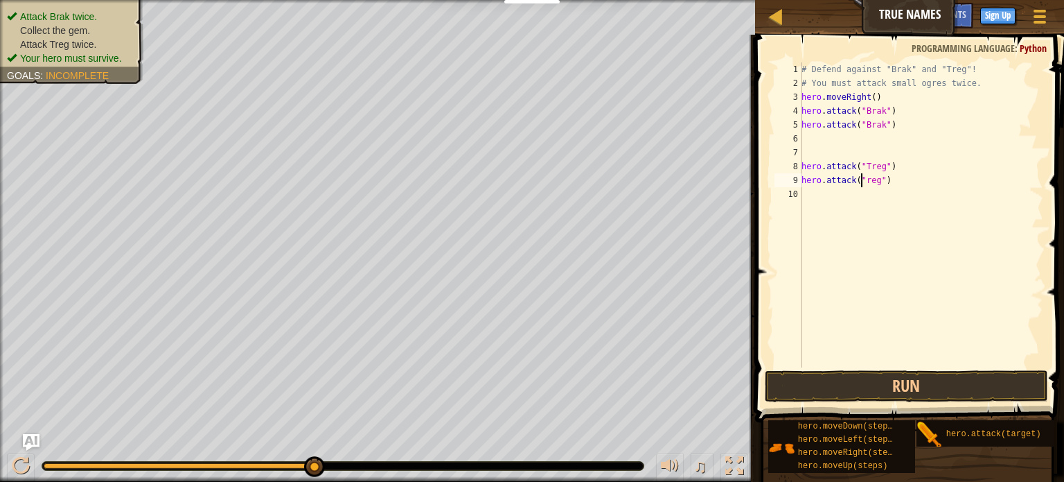
type textarea "hero.attack("Treg")"
click at [806, 147] on div "# Defend against "Brak" and "Treg"! # You must attack small ogres twice. hero .…" at bounding box center [921, 228] width 245 height 333
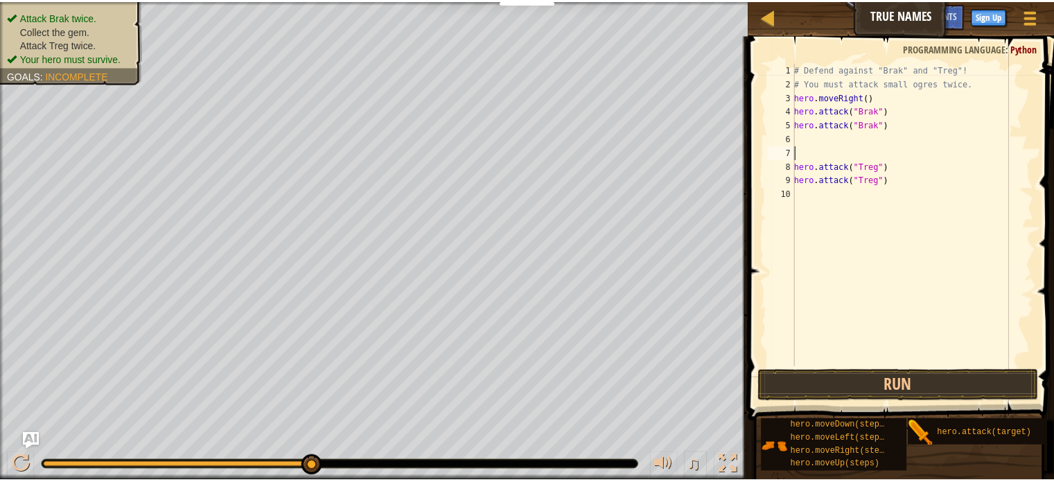
scroll to position [6, 0]
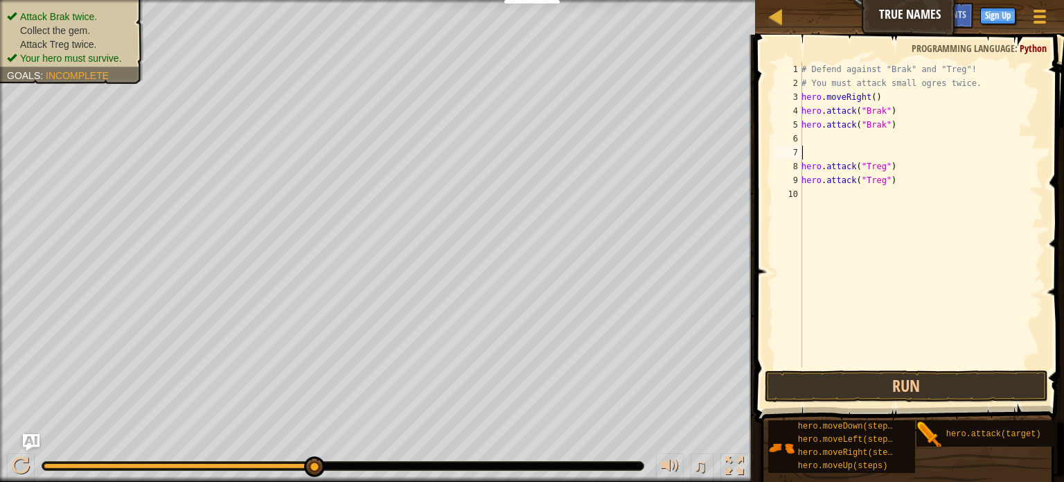
type textarea "h"
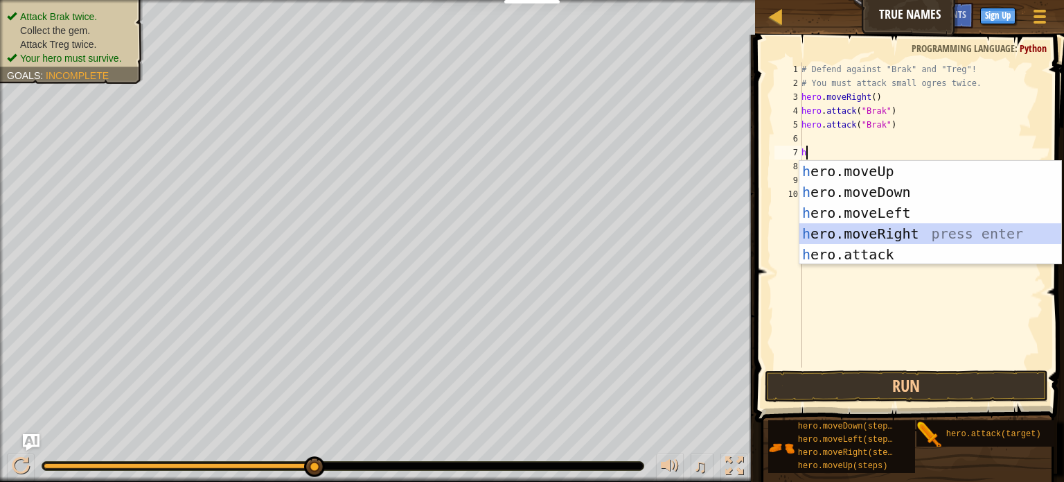
click at [876, 224] on div "h ero.moveUp press enter h ero.moveDown press enter h ero.moveLeft press enter …" at bounding box center [931, 233] width 262 height 145
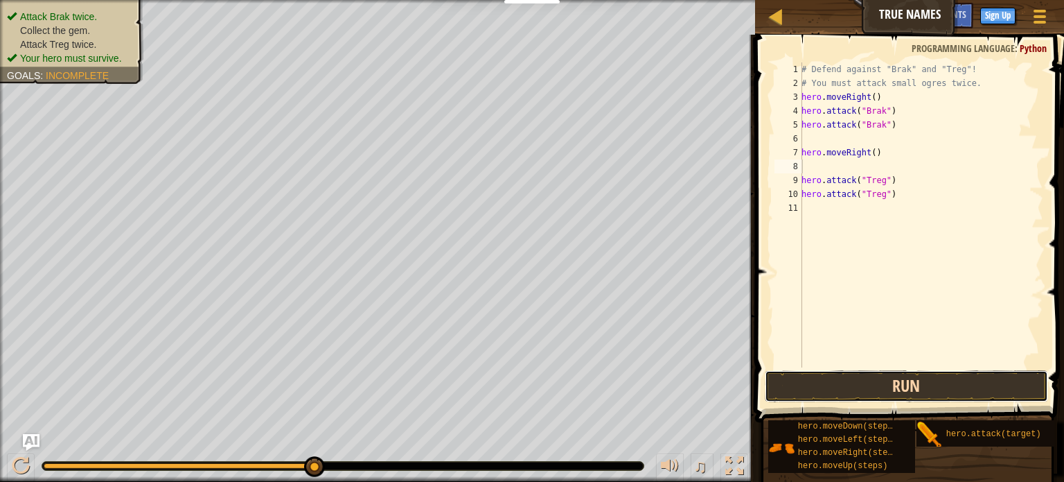
click at [865, 377] on button "Run" at bounding box center [906, 386] width 283 height 32
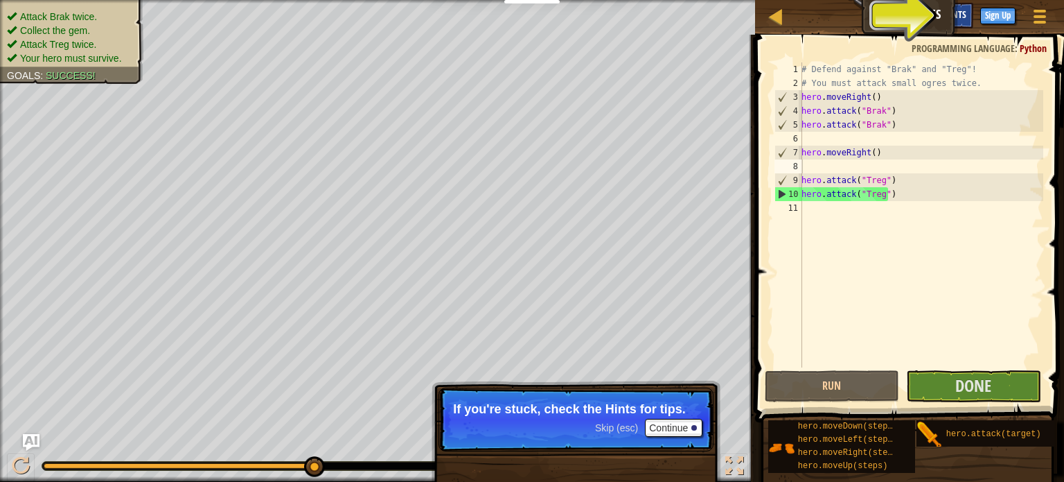
click at [959, 8] on span "Hints" at bounding box center [955, 14] width 23 height 13
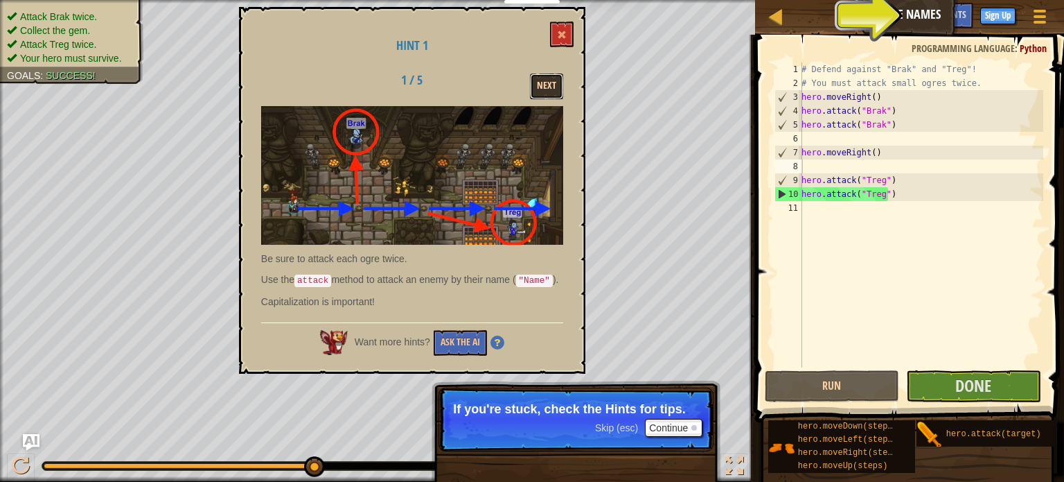
click at [560, 77] on button "Next" at bounding box center [546, 86] width 33 height 26
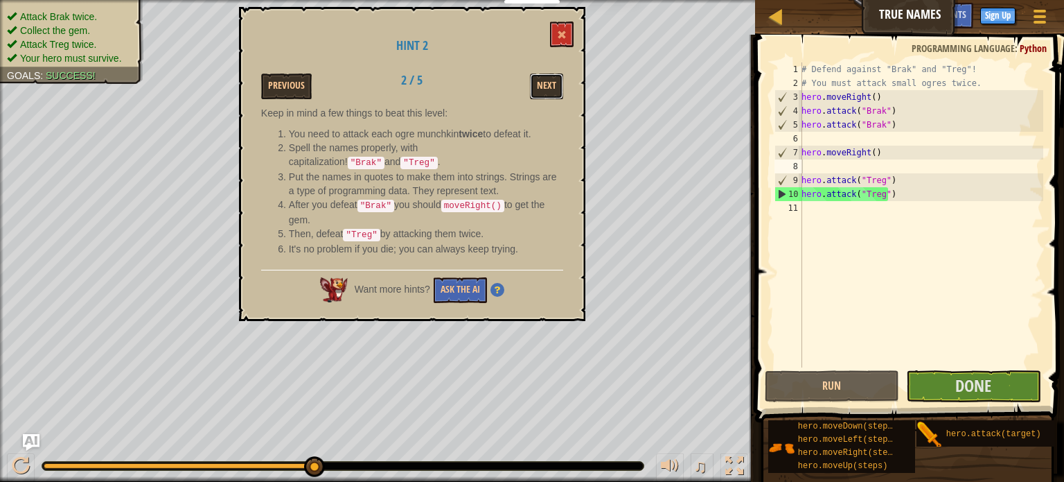
click at [560, 77] on button "Next" at bounding box center [546, 86] width 33 height 26
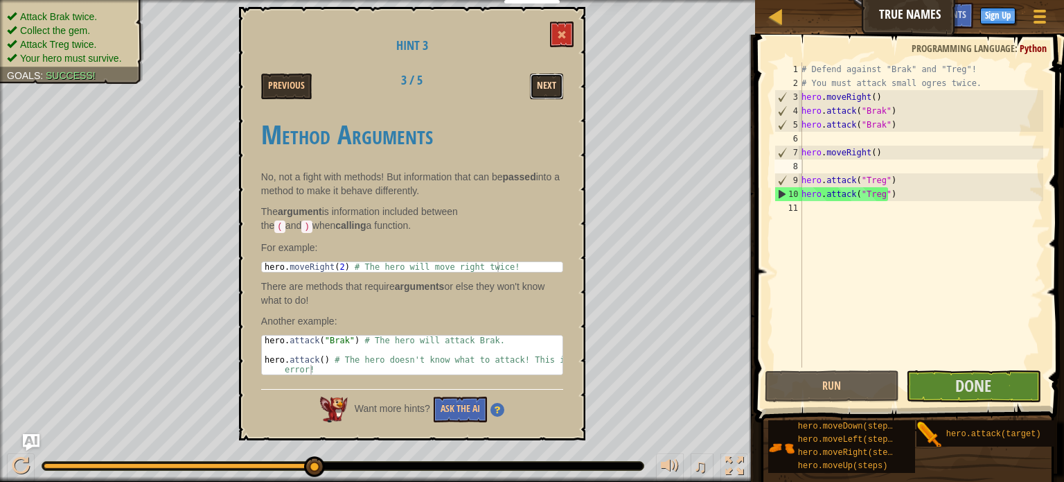
click at [560, 76] on button "Next" at bounding box center [546, 86] width 33 height 26
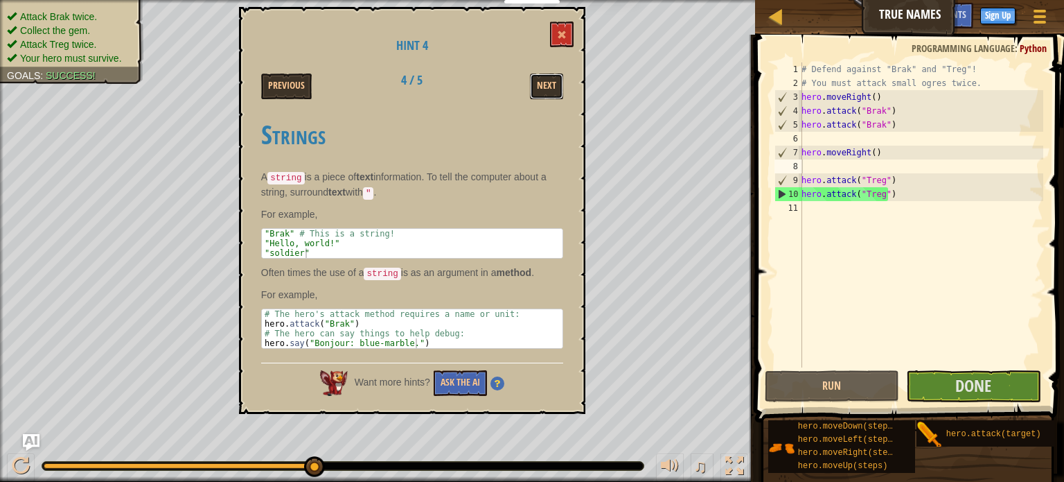
click at [560, 76] on button "Next" at bounding box center [546, 86] width 33 height 26
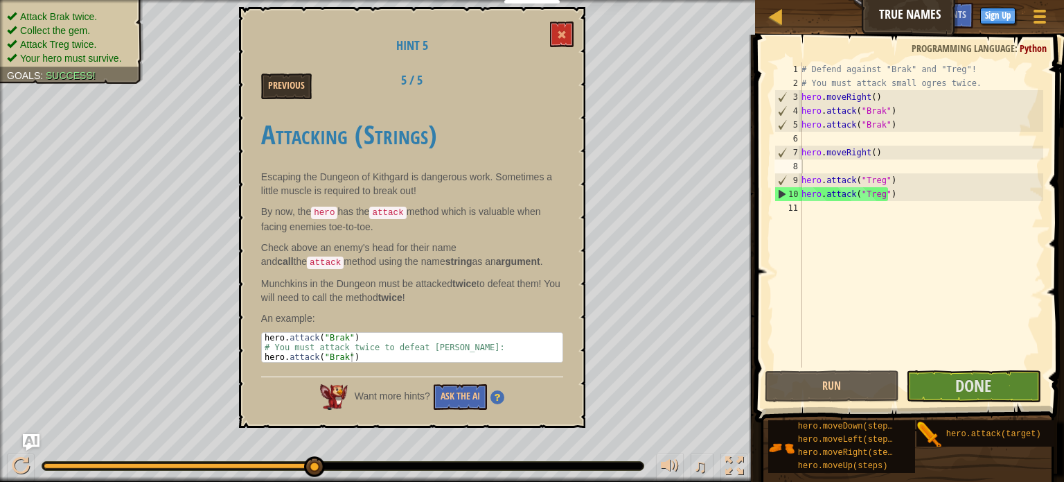
click at [560, 77] on div "Previous 5 / 5" at bounding box center [412, 86] width 323 height 26
click at [558, 30] on span at bounding box center [562, 35] width 10 height 10
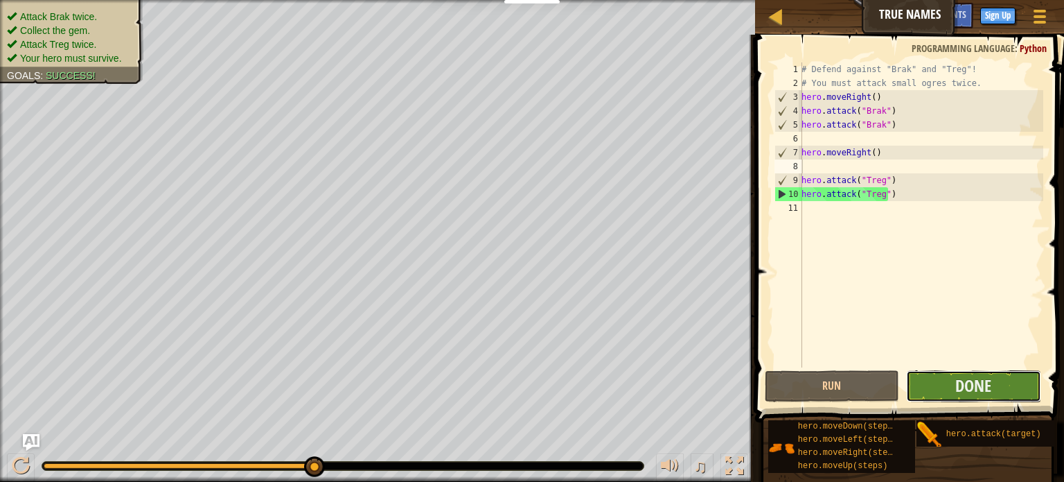
click at [946, 386] on button "Done" at bounding box center [973, 386] width 135 height 32
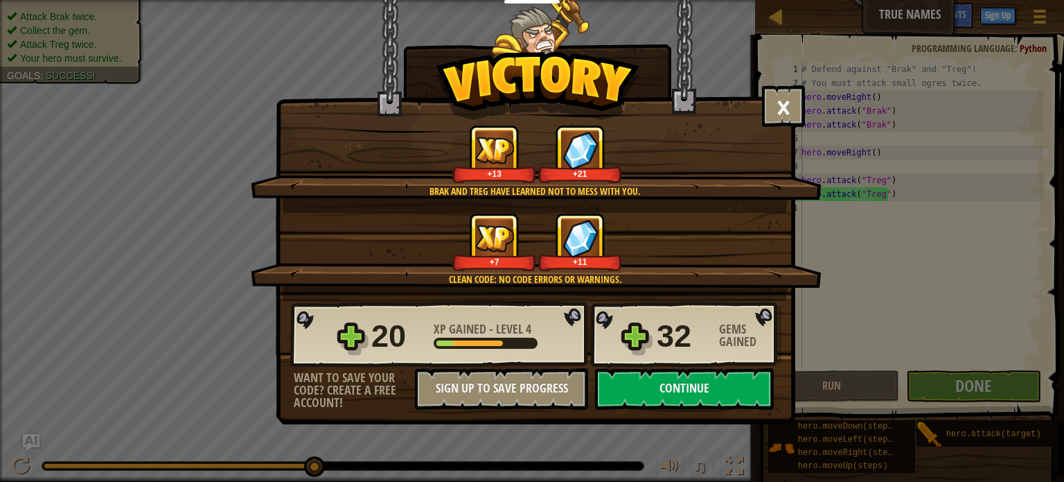
click at [757, 409] on div "× When an enemy speaks its true name, the task is easy. How fun was this level?…" at bounding box center [536, 212] width 520 height 424
click at [742, 396] on button "Continue" at bounding box center [684, 389] width 179 height 42
